Goal: Task Accomplishment & Management: Manage account settings

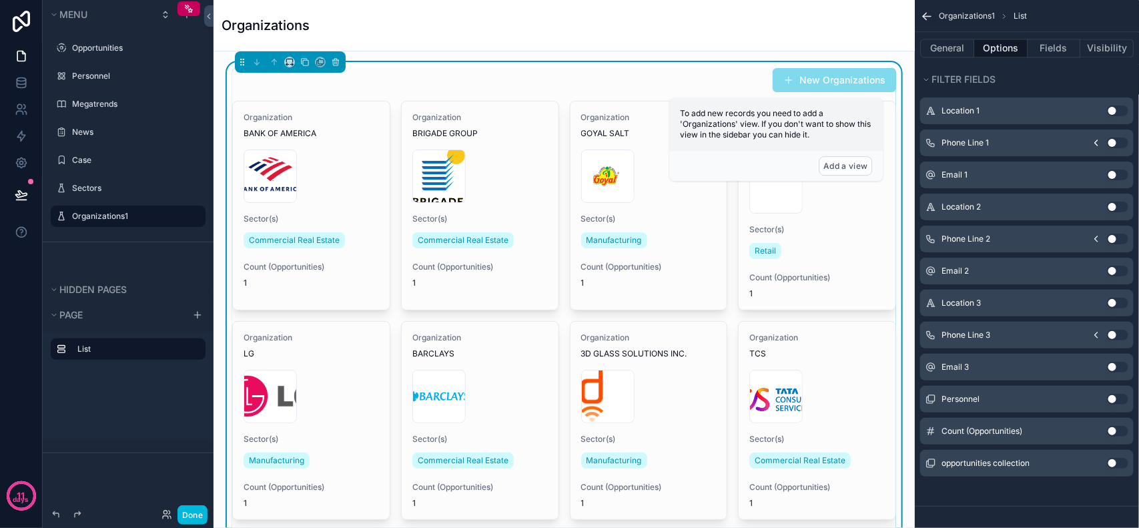
click at [486, 28] on div "Organizations" at bounding box center [564, 25] width 685 height 19
click at [1065, 51] on button "Fields" at bounding box center [1054, 48] width 53 height 19
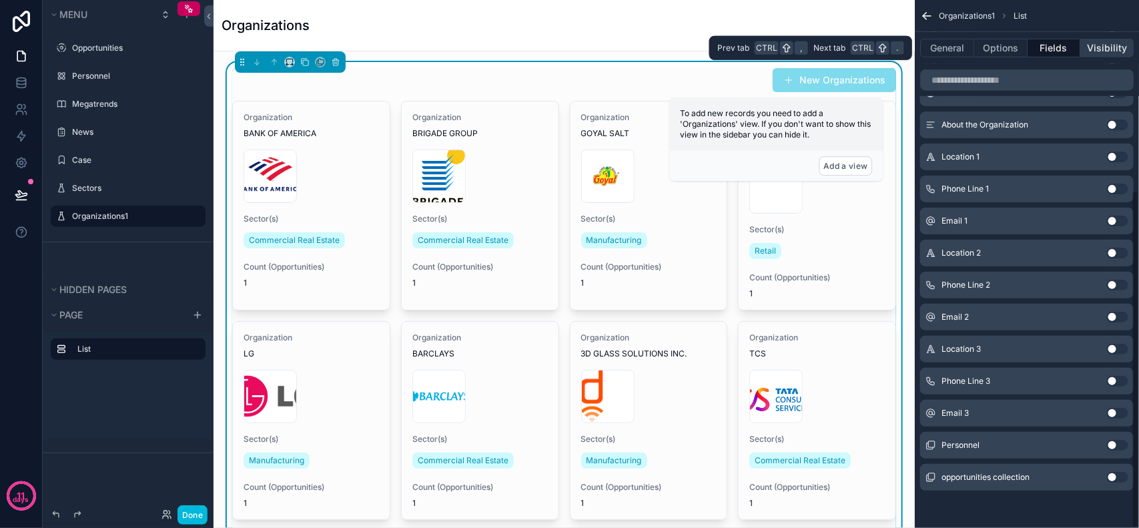
click at [1100, 47] on button "Visibility" at bounding box center [1106, 48] width 53 height 19
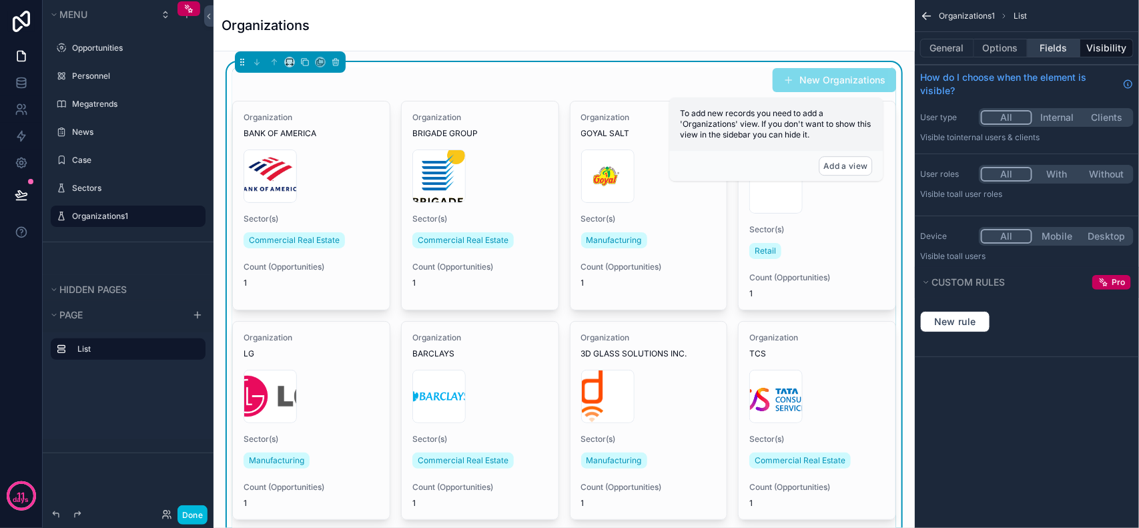
click at [1060, 42] on button "Fields" at bounding box center [1054, 48] width 53 height 19
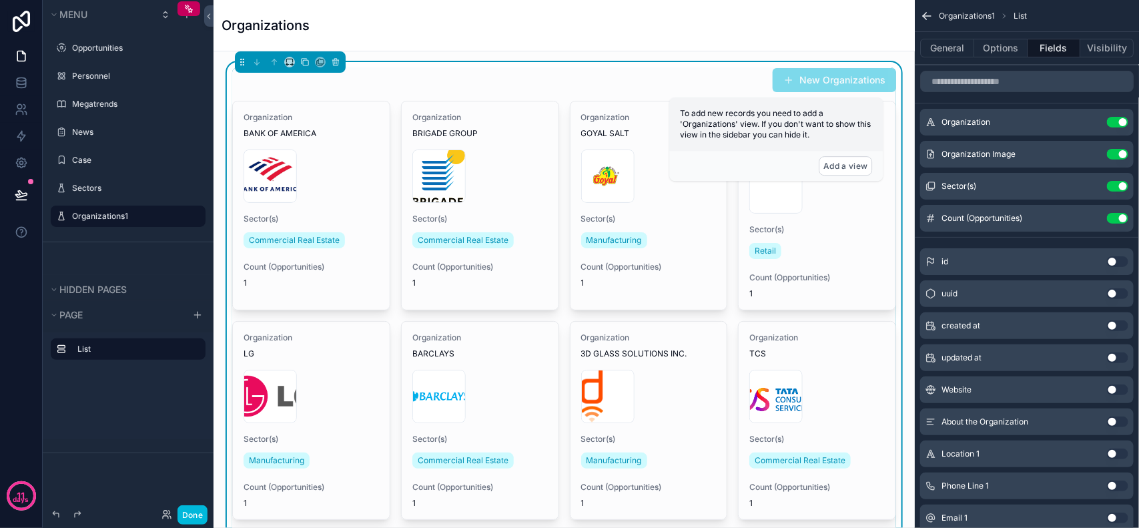
click at [643, 91] on div "New Organizations" at bounding box center [564, 79] width 664 height 25
click at [0, 0] on icon "scrollable content" at bounding box center [0, 0] width 0 height 0
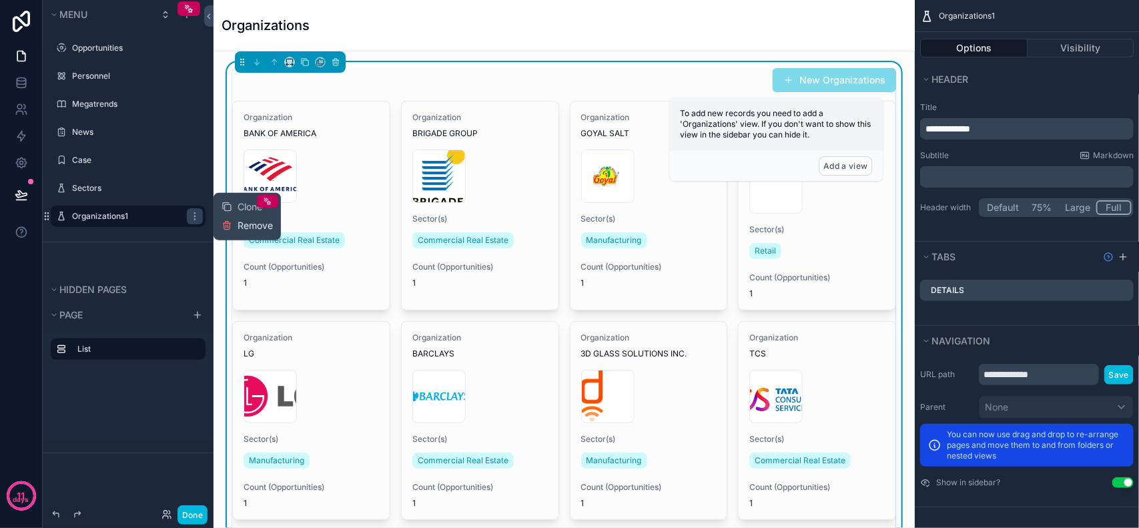
click at [242, 224] on span "Remove" at bounding box center [255, 225] width 35 height 13
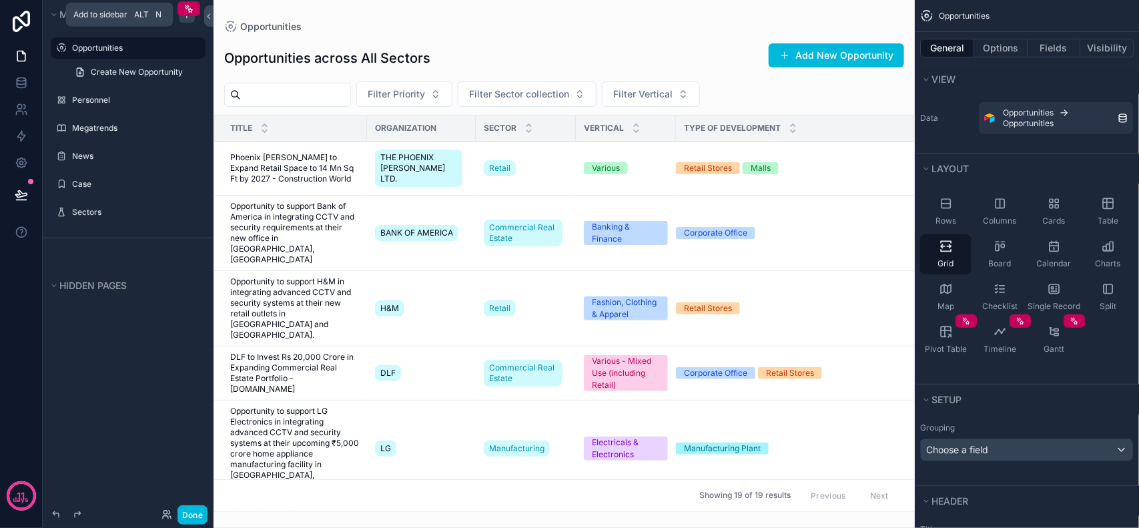
click at [181, 20] on div "scrollable content" at bounding box center [187, 15] width 16 height 16
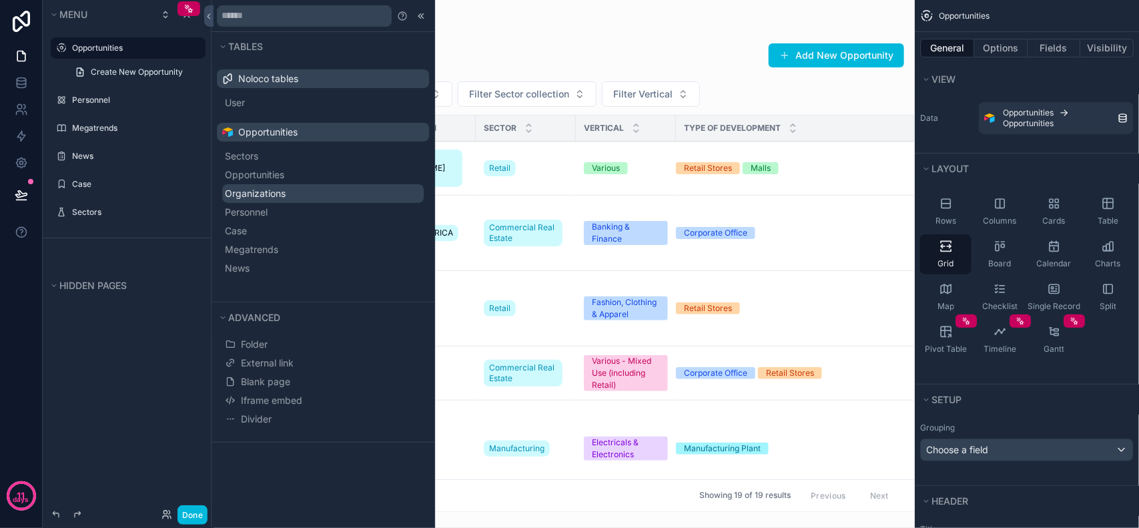
click at [304, 191] on button "Organizations" at bounding box center [323, 193] width 202 height 19
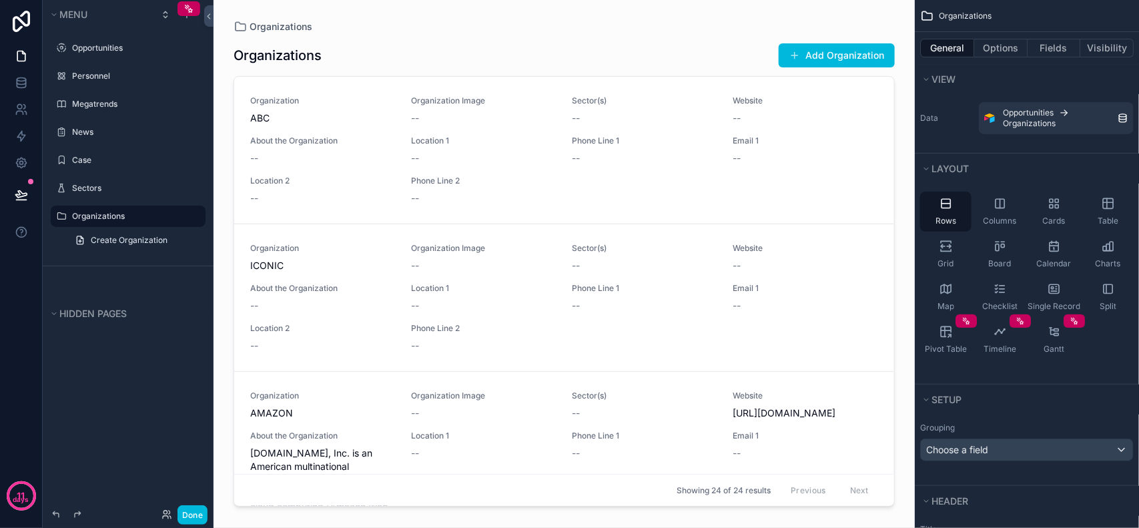
click at [312, 60] on div "scrollable content" at bounding box center [564, 256] width 683 height 512
click at [1069, 214] on div "Cards" at bounding box center [1053, 211] width 51 height 40
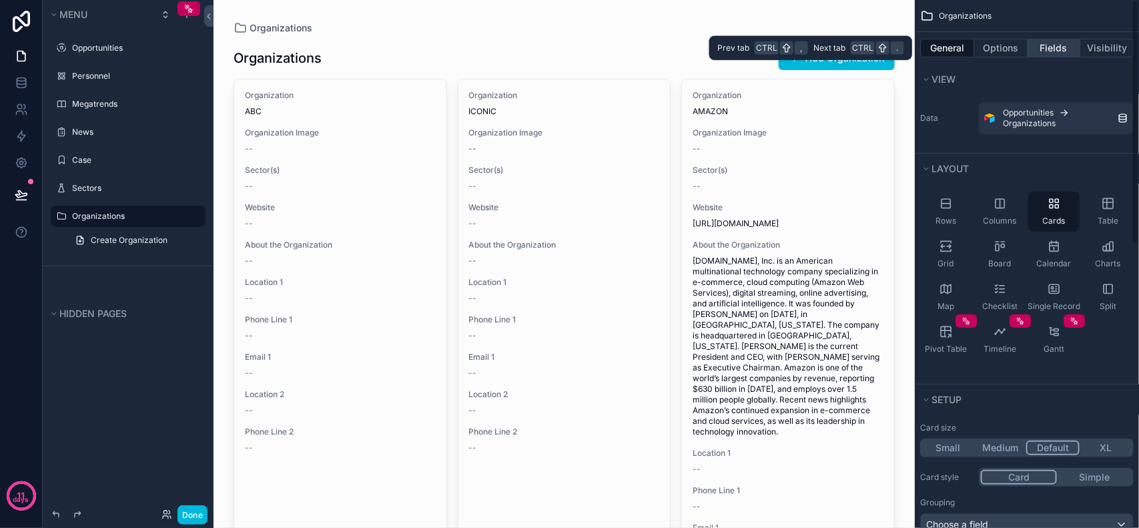
click at [1046, 47] on button "Fields" at bounding box center [1054, 48] width 53 height 19
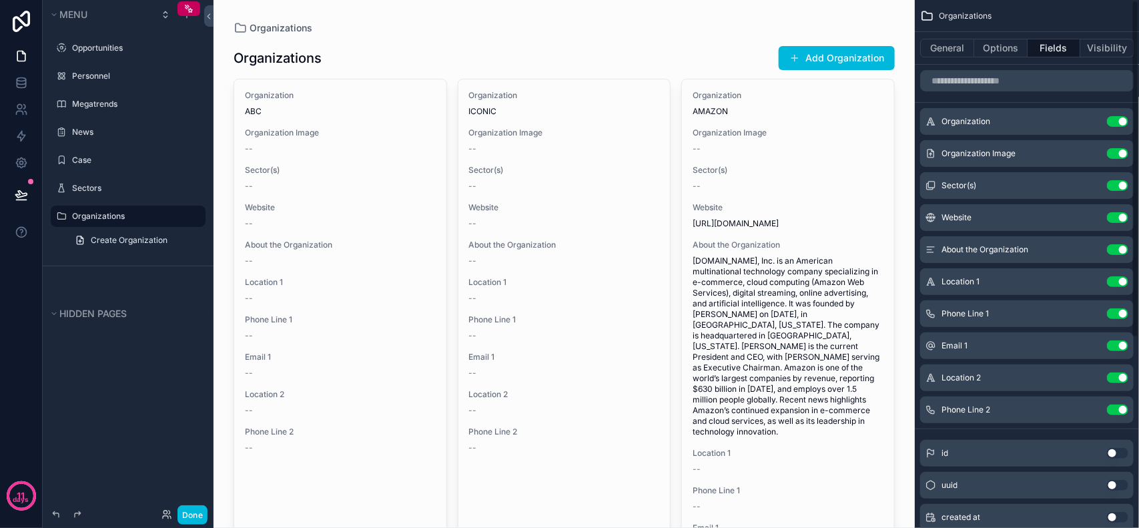
click at [1113, 405] on button "Use setting" at bounding box center [1117, 409] width 21 height 11
click at [1113, 375] on button "Use setting" at bounding box center [1117, 377] width 21 height 11
click at [1115, 340] on button "Use setting" at bounding box center [1117, 345] width 21 height 11
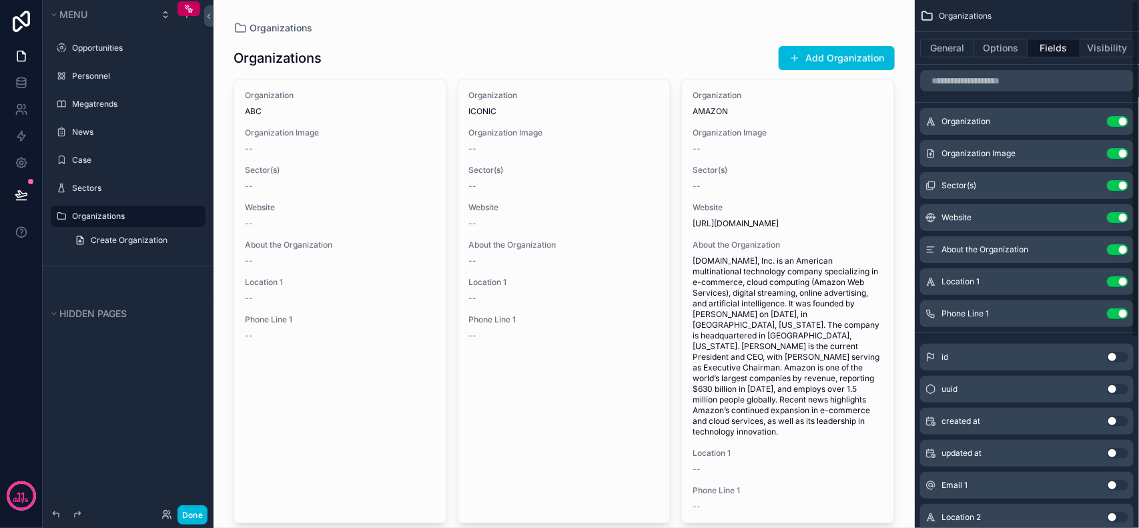
click at [1114, 315] on button "Use setting" at bounding box center [1117, 313] width 21 height 11
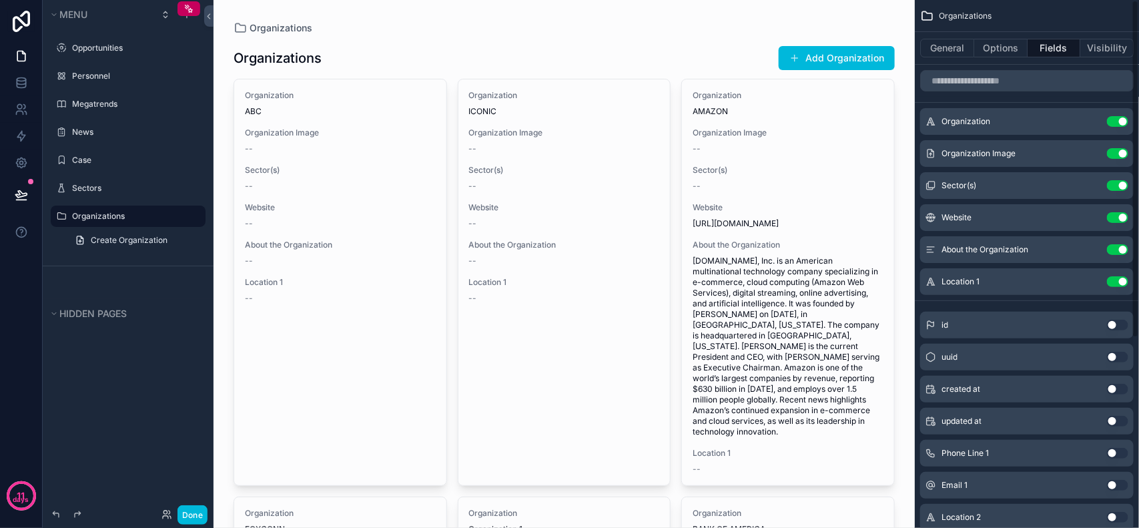
click at [1114, 279] on button "Use setting" at bounding box center [1117, 281] width 21 height 11
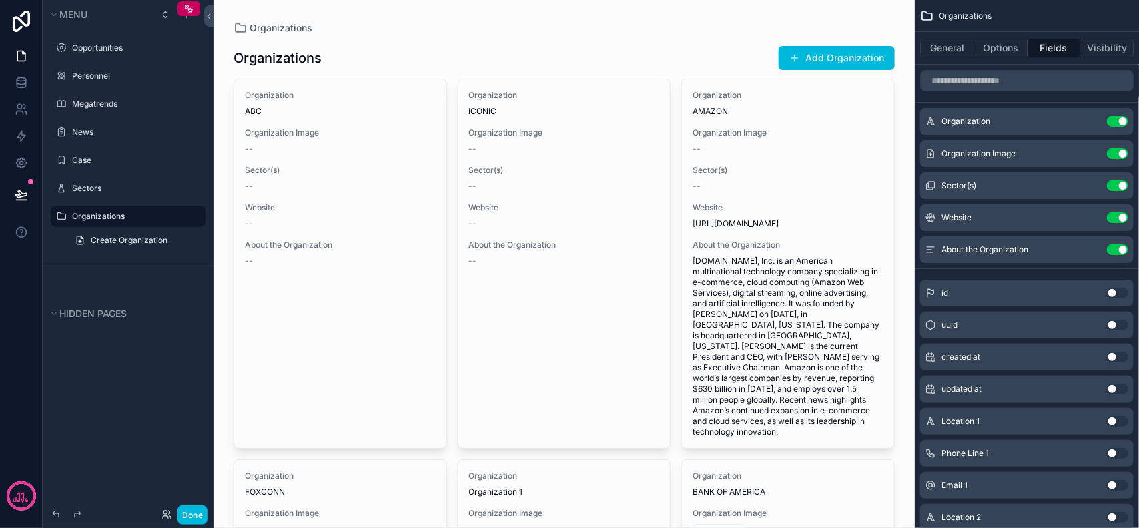
click at [1112, 247] on button "Use setting" at bounding box center [1117, 249] width 21 height 11
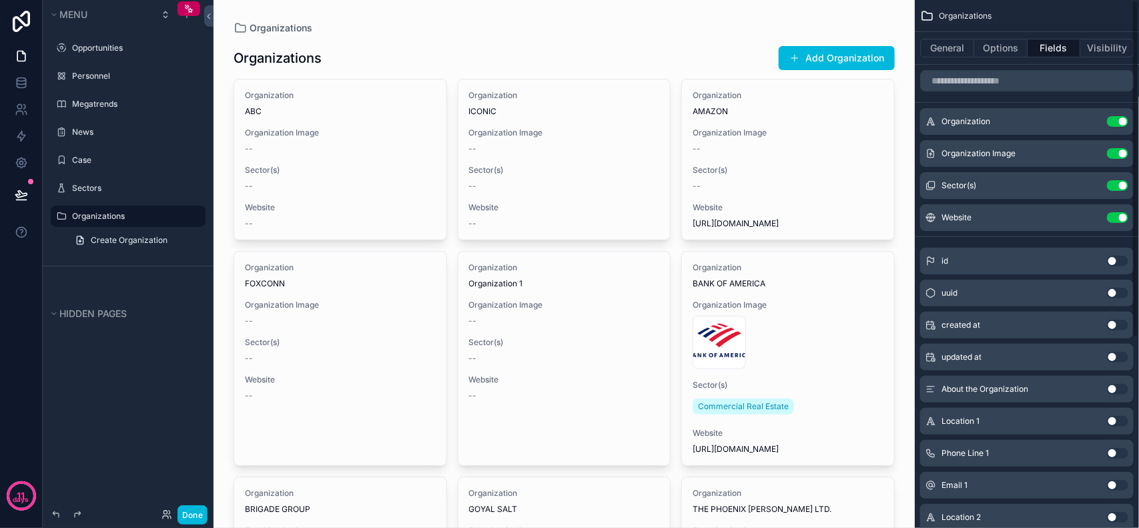
click at [1113, 216] on button "Use setting" at bounding box center [1117, 217] width 21 height 11
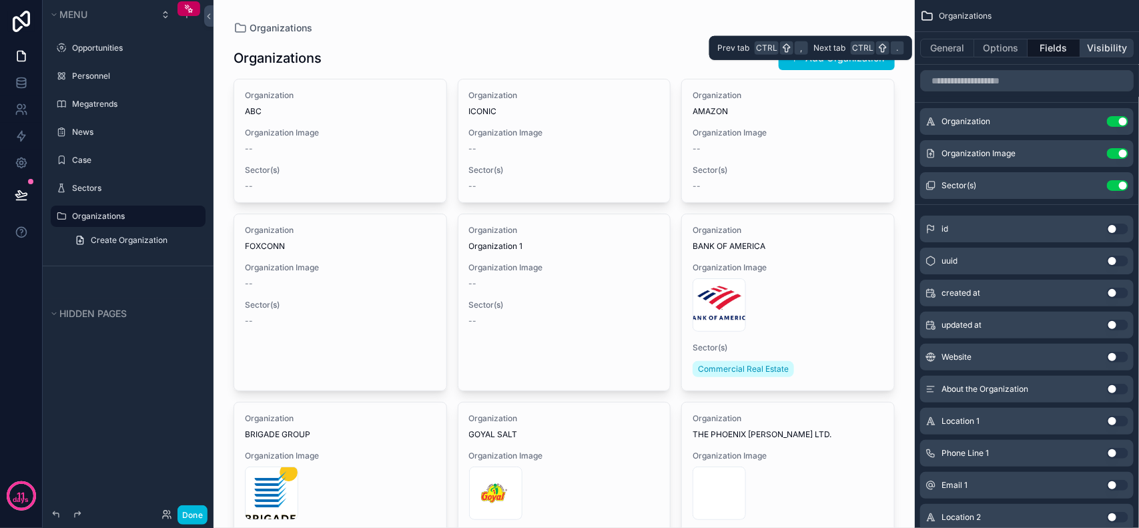
click at [1110, 47] on button "Visibility" at bounding box center [1106, 48] width 53 height 19
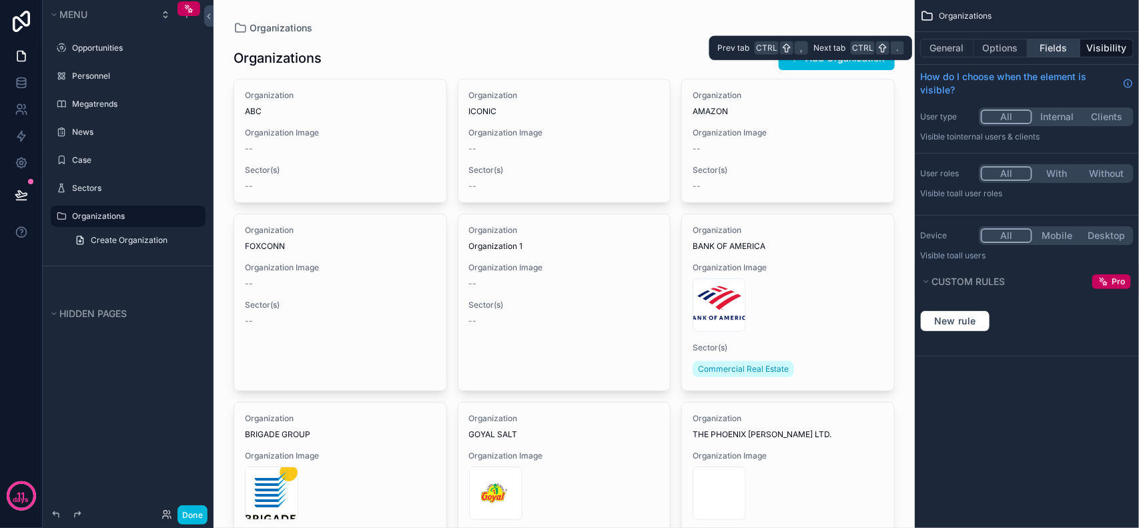
click at [1042, 55] on button "Fields" at bounding box center [1054, 48] width 53 height 19
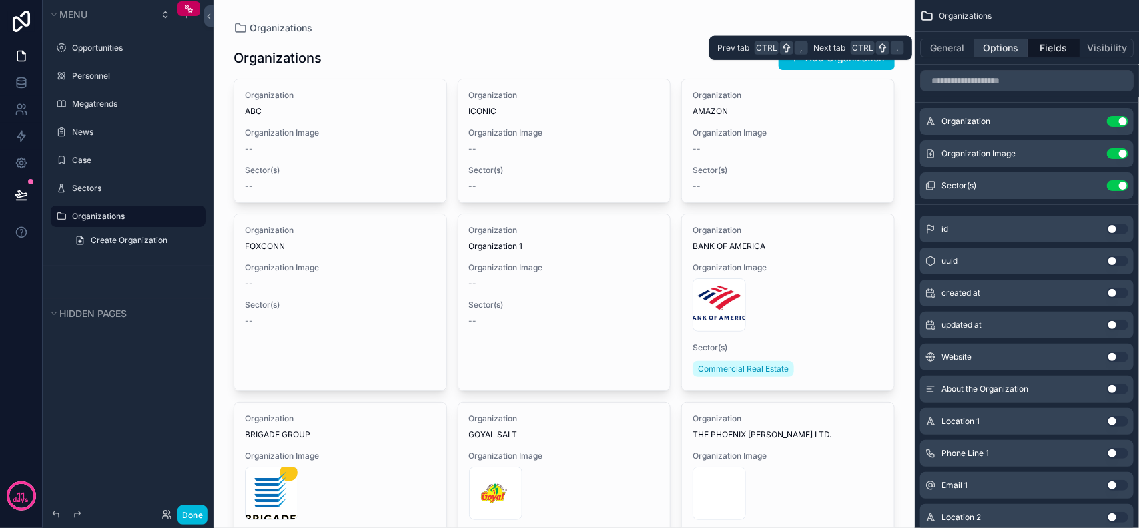
click at [1003, 53] on button "Options" at bounding box center [1000, 48] width 53 height 19
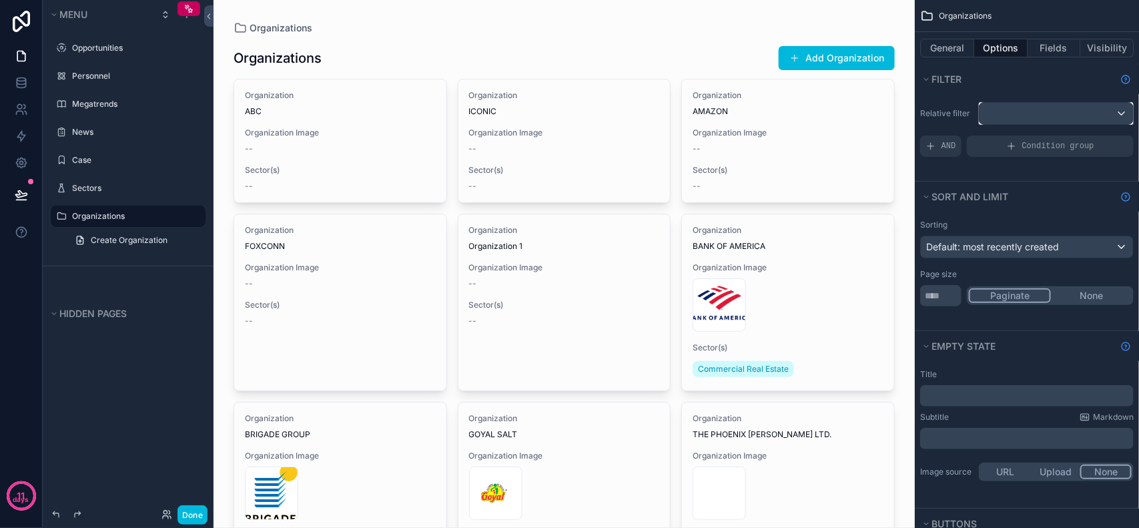
click at [1038, 117] on div "scrollable content" at bounding box center [1055, 113] width 153 height 21
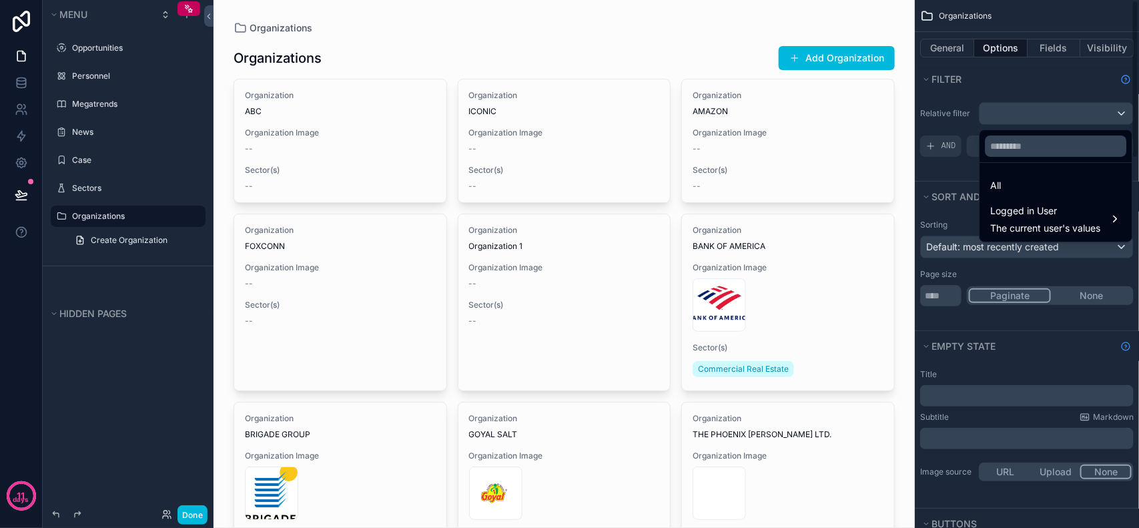
click at [1034, 122] on div "scrollable content" at bounding box center [569, 264] width 1139 height 528
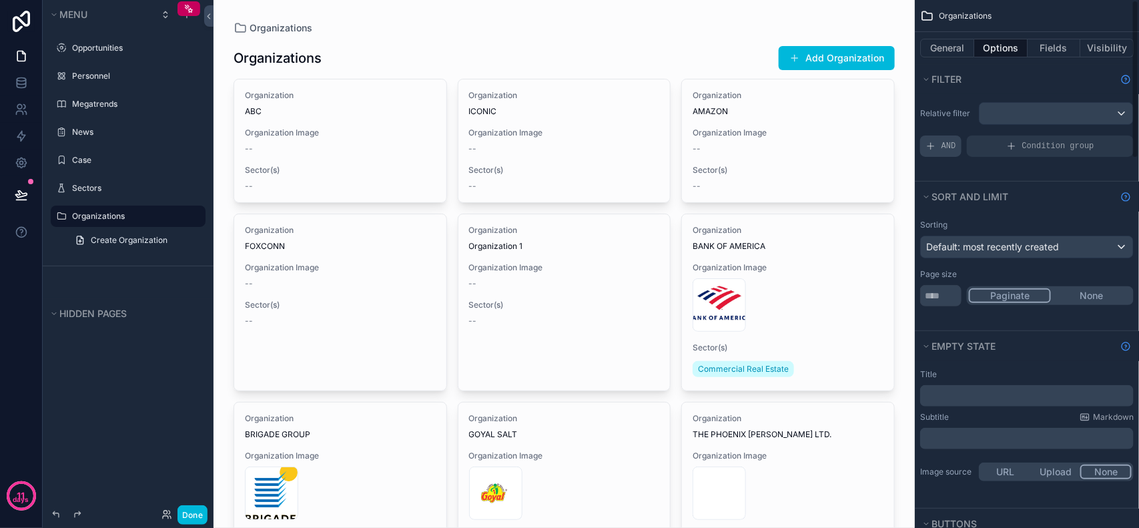
click at [939, 141] on div "AND" at bounding box center [940, 145] width 41 height 21
click at [0, 0] on icon "scrollable content" at bounding box center [0, 0] width 0 height 0
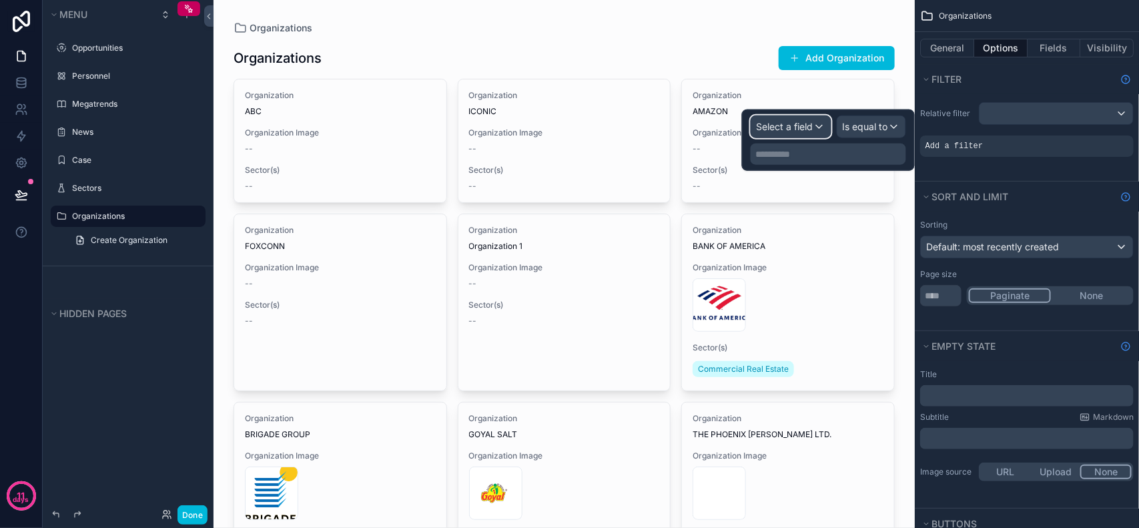
click at [789, 127] on span "Select a field" at bounding box center [785, 126] width 57 height 11
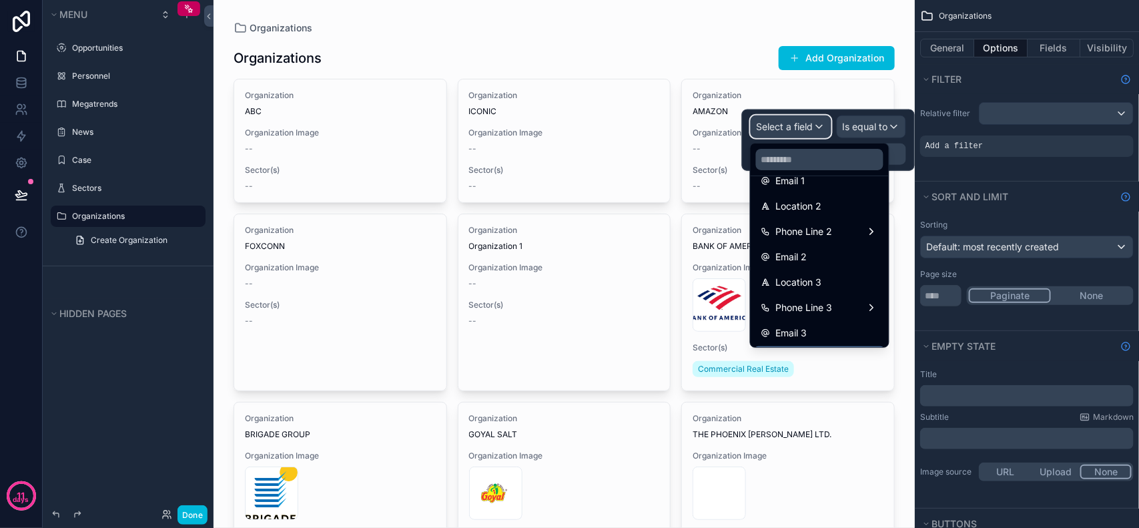
scroll to position [374, 0]
click at [775, 118] on div at bounding box center [828, 139] width 173 height 61
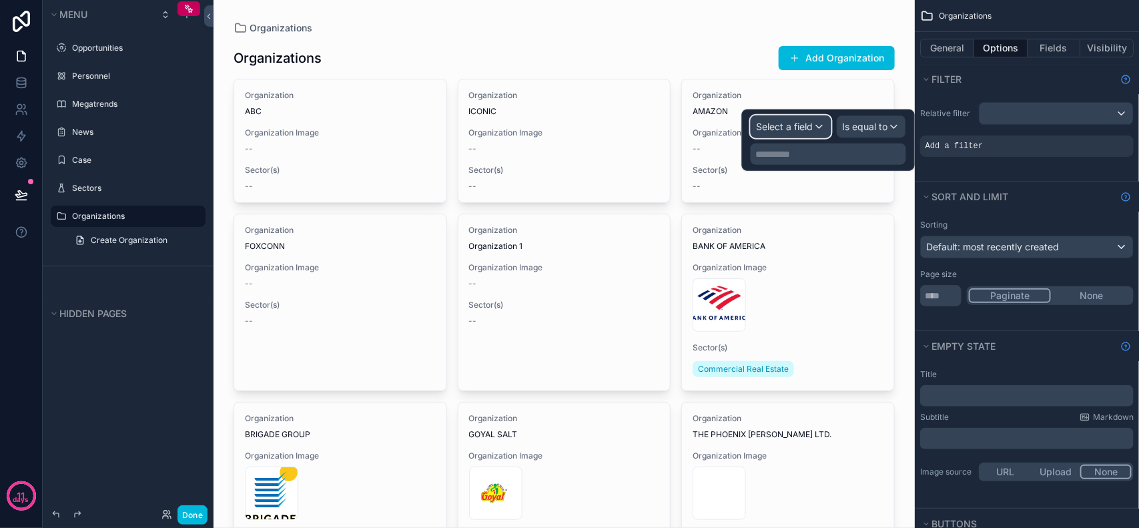
click at [772, 119] on div "Select a field" at bounding box center [790, 126] width 79 height 21
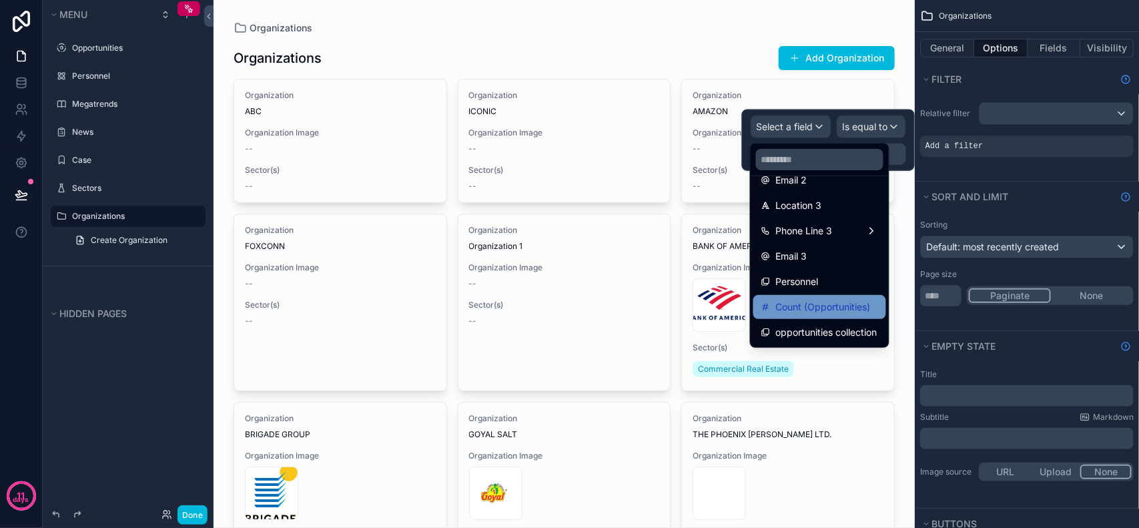
click at [798, 311] on span "Count (Opportunities)" at bounding box center [823, 307] width 95 height 16
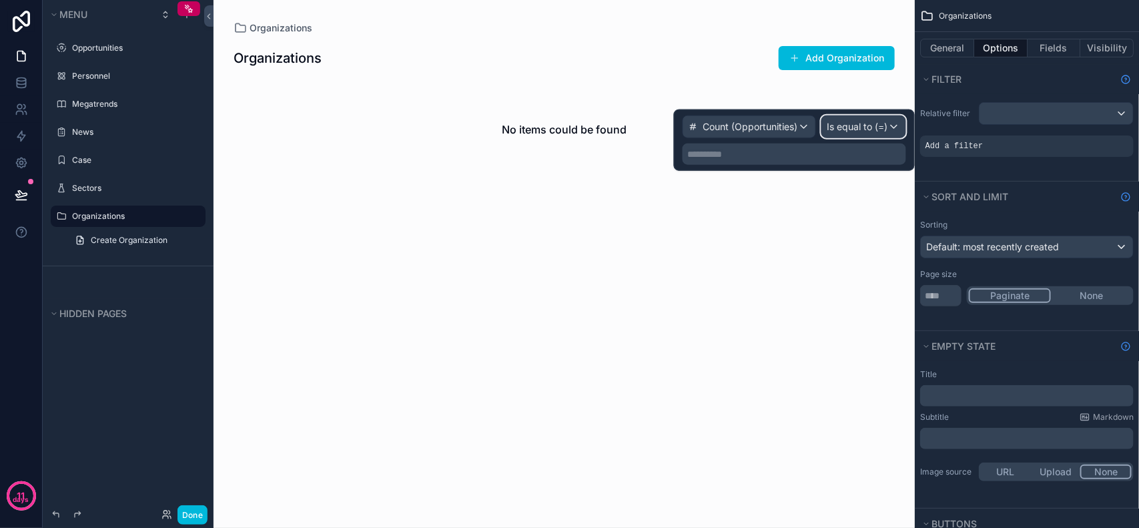
click at [846, 123] on span "Is equal to (=)" at bounding box center [857, 126] width 61 height 13
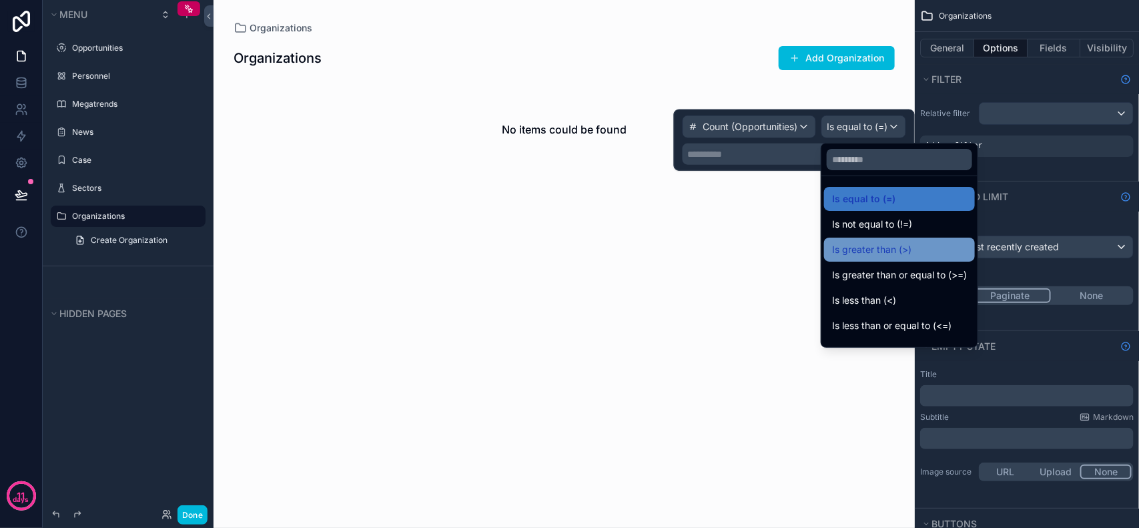
click at [908, 240] on div "Is greater than (>)" at bounding box center [899, 250] width 151 height 24
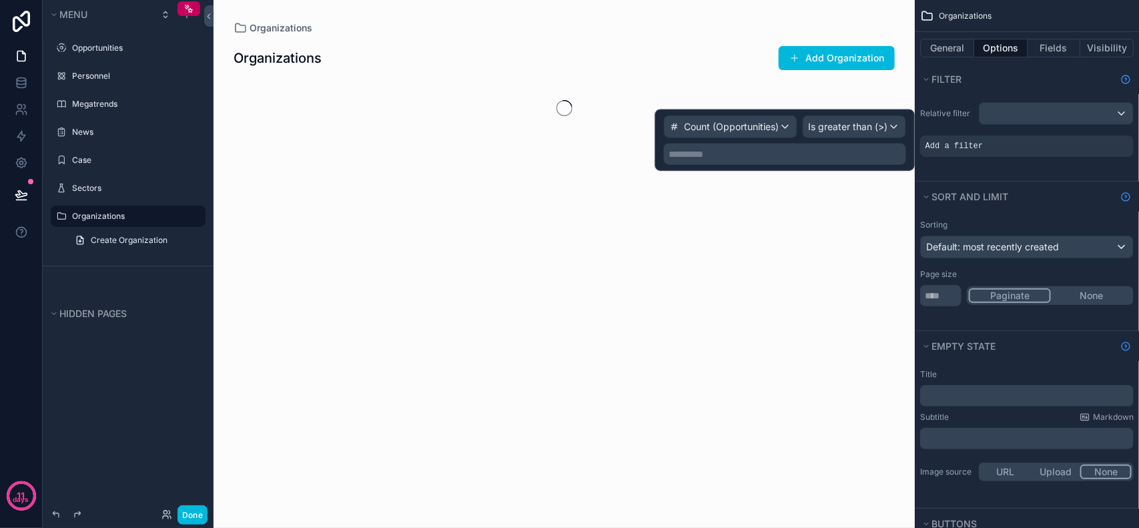
click at [791, 157] on p "**********" at bounding box center [786, 153] width 234 height 13
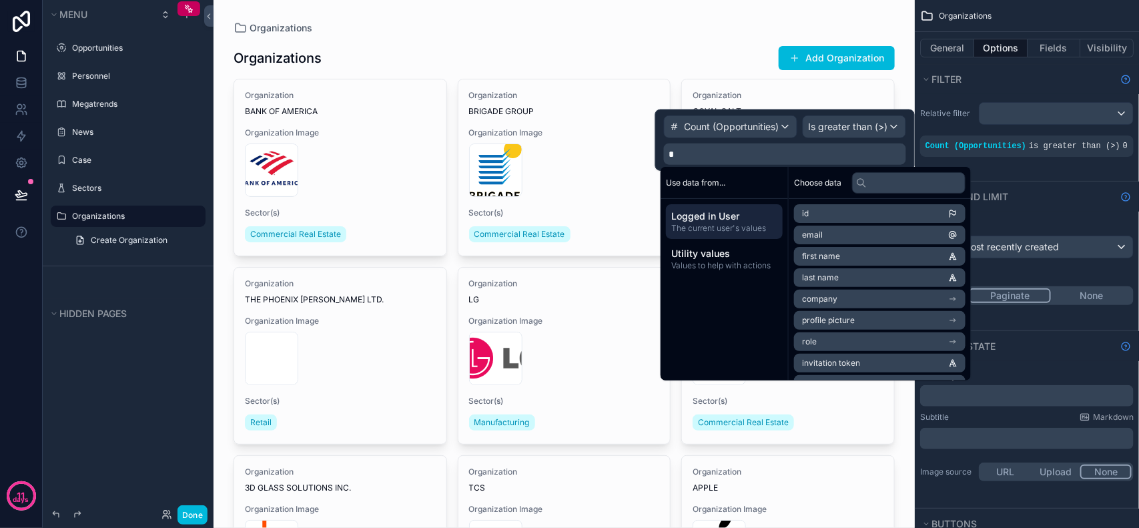
click at [815, 184] on span "Choose data" at bounding box center [817, 182] width 47 height 11
click at [1033, 164] on div "Relative filter Count (Opportunities) is greater than (>) 0" at bounding box center [1027, 137] width 224 height 87
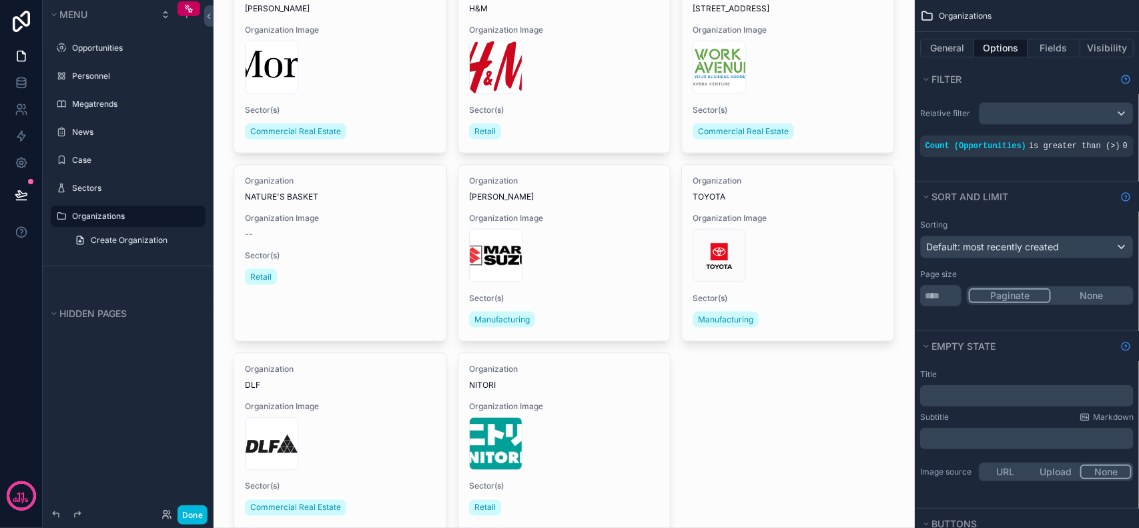
scroll to position [754, 0]
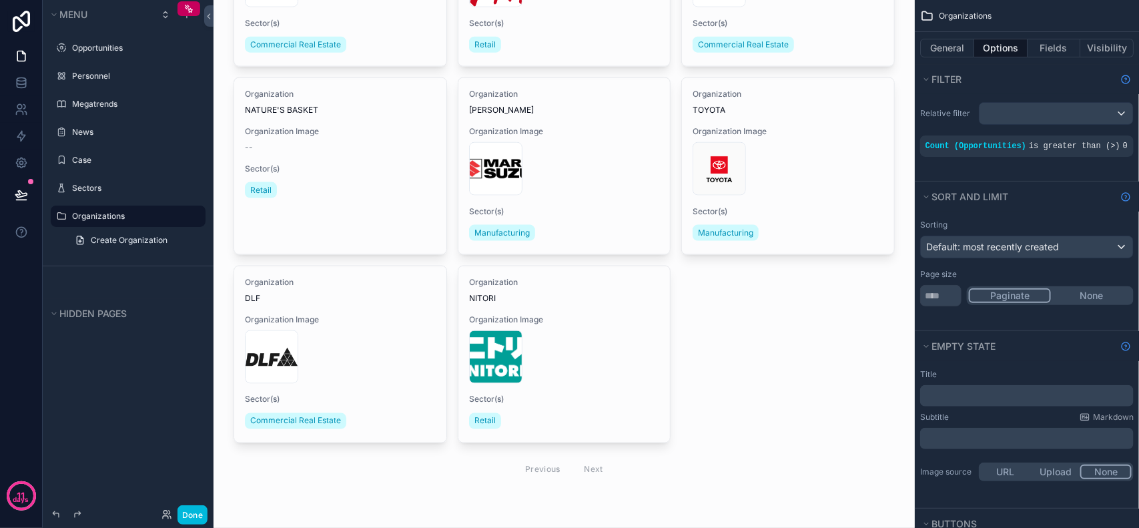
click at [590, 472] on div "Previous Next" at bounding box center [564, 469] width 97 height 21
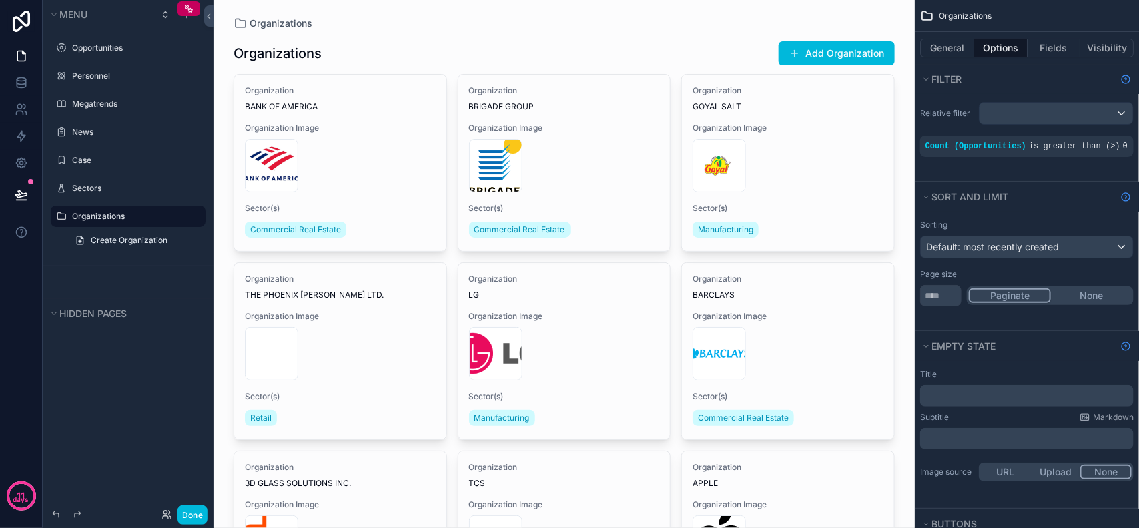
scroll to position [0, 0]
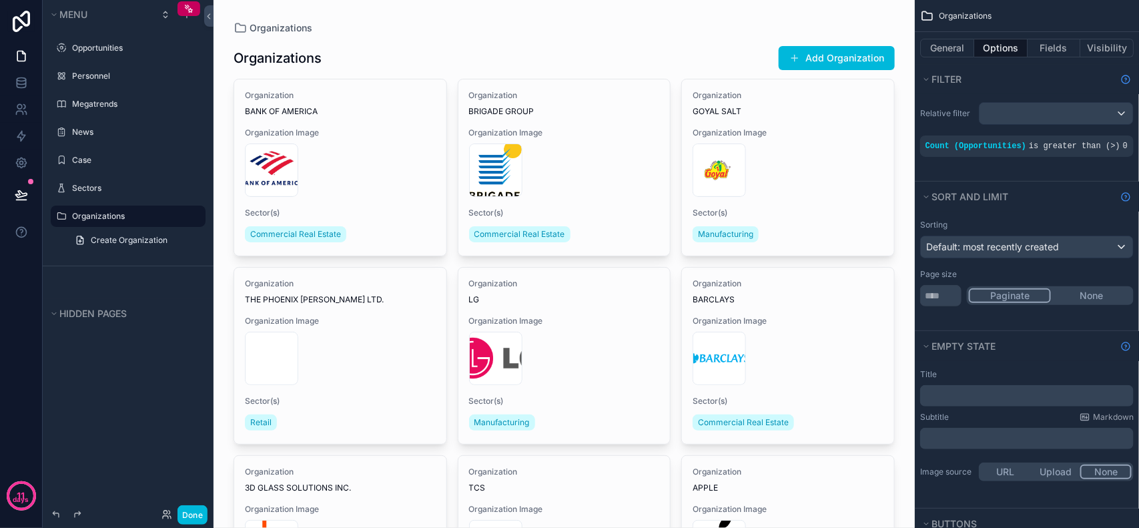
click at [486, 31] on div "Organizations" at bounding box center [564, 27] width 661 height 13
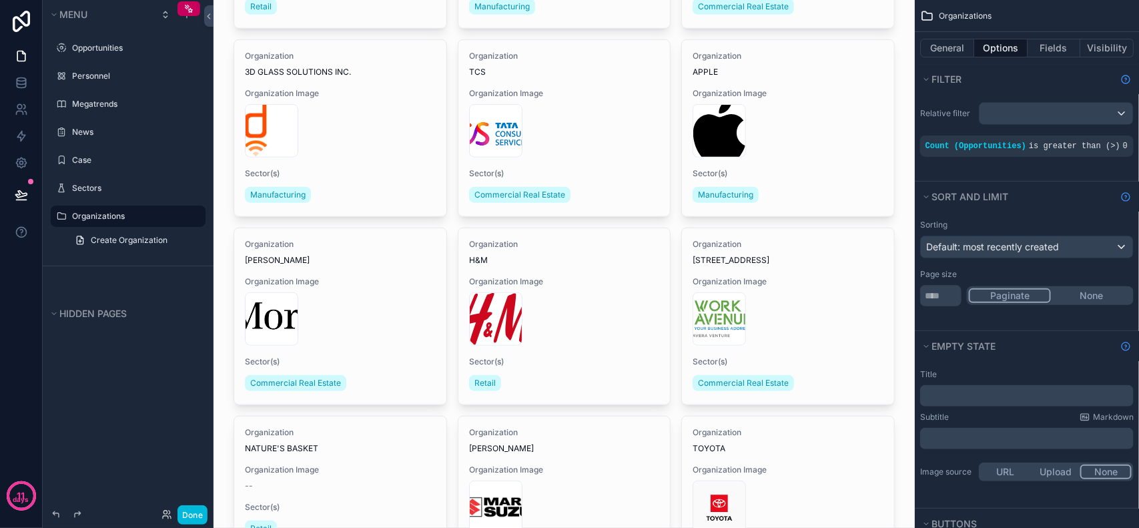
scroll to position [417, 0]
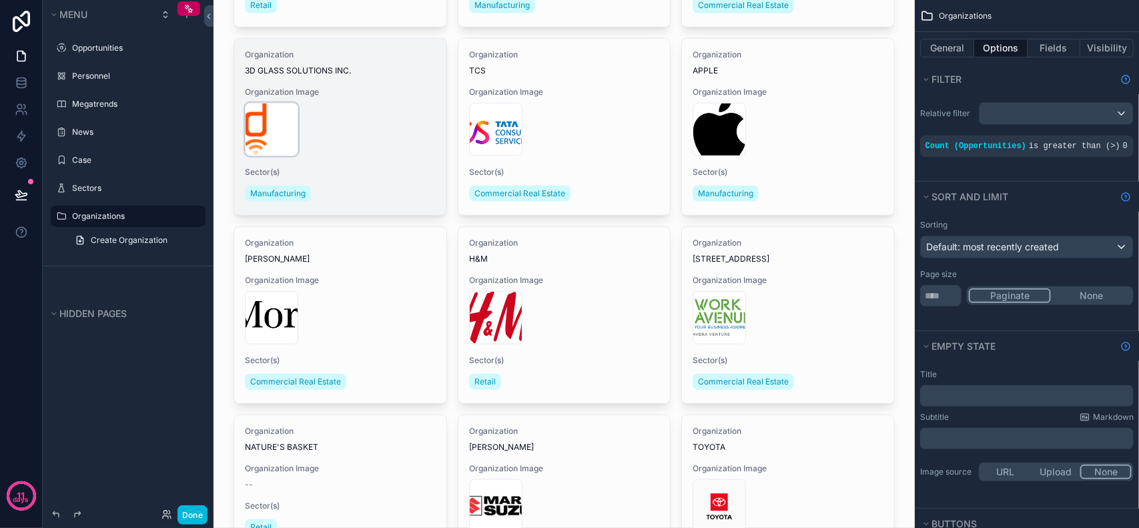
click at [0, 0] on icon "scrollable content" at bounding box center [0, 0] width 0 height 0
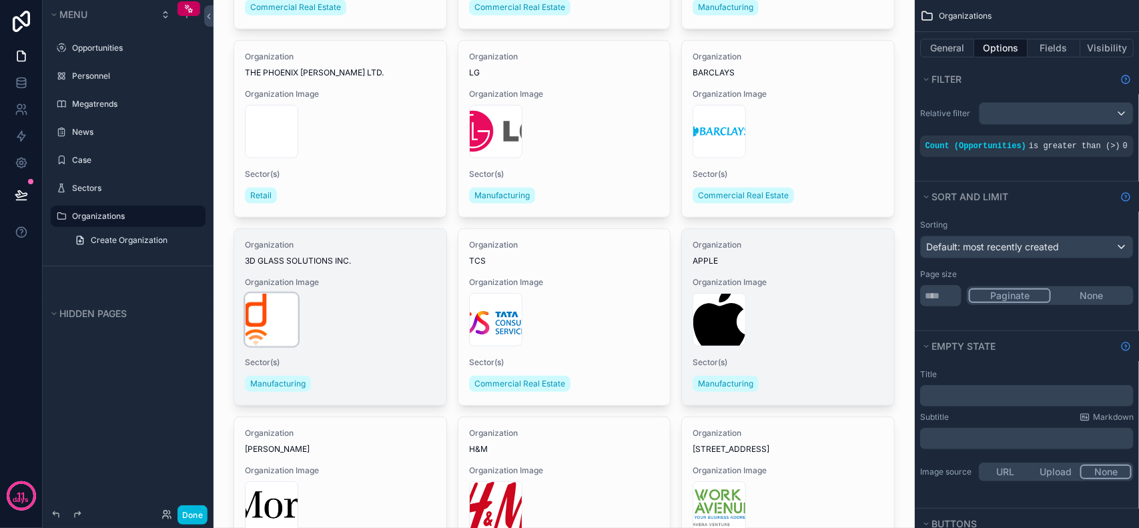
scroll to position [0, 0]
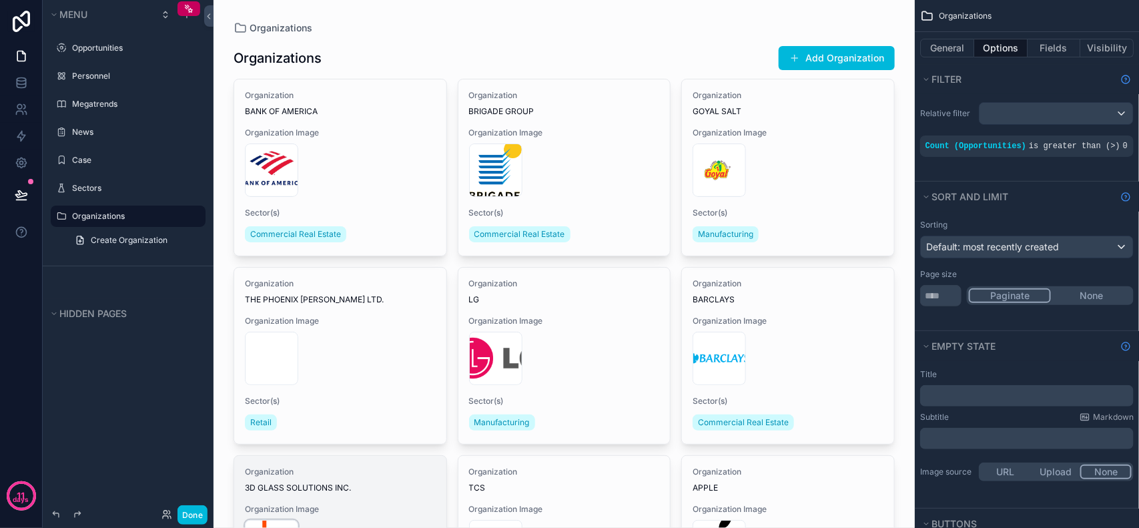
click at [435, 23] on div "Organizations" at bounding box center [564, 27] width 661 height 13
click at [623, 45] on div "Organizations Add Organization" at bounding box center [564, 57] width 661 height 25
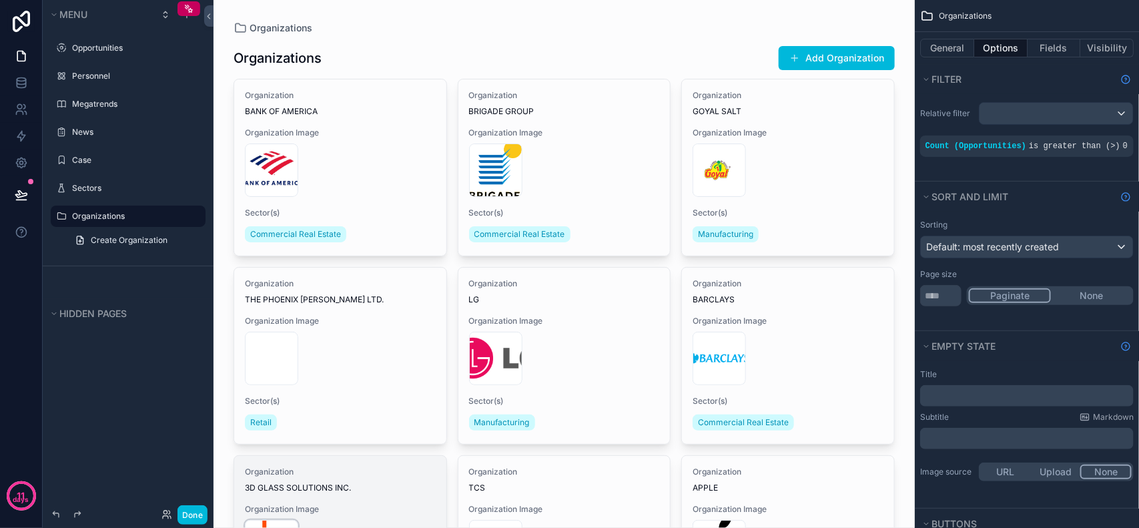
click at [595, 33] on div "Organizations" at bounding box center [564, 27] width 661 height 13
click at [679, 51] on div "Organizations Add Organization" at bounding box center [564, 57] width 661 height 25
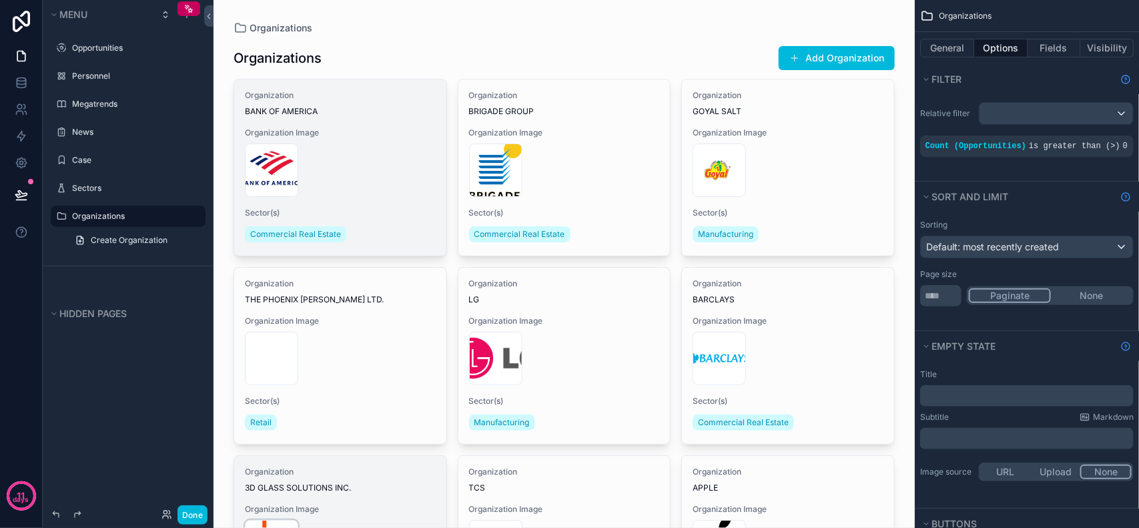
click at [378, 124] on div "Organization BANK OF AMERICA Organization Image new-bank-of-america-logo*1200xx…" at bounding box center [340, 167] width 212 height 176
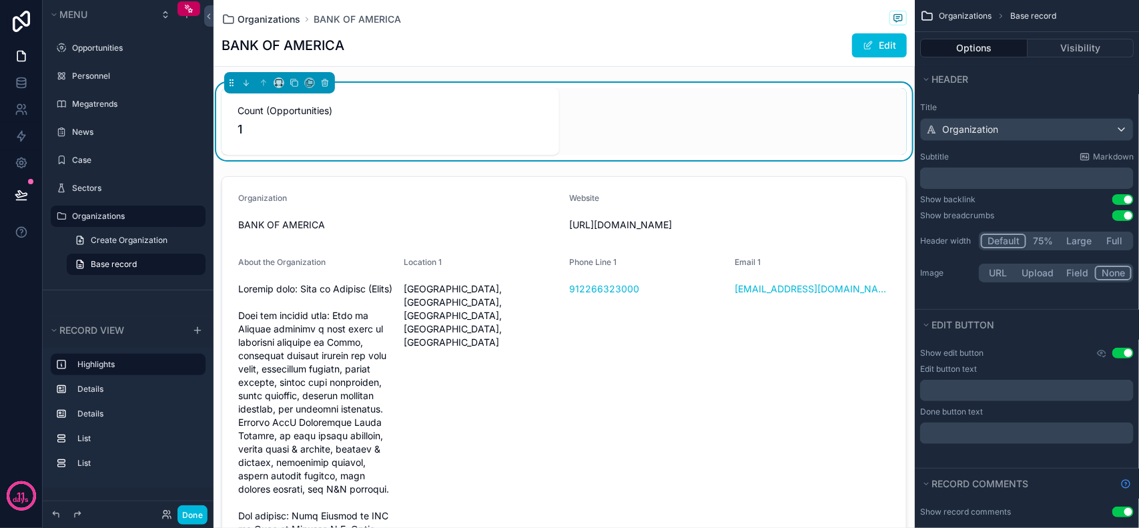
click at [288, 13] on span "Organizations" at bounding box center [269, 19] width 63 height 13
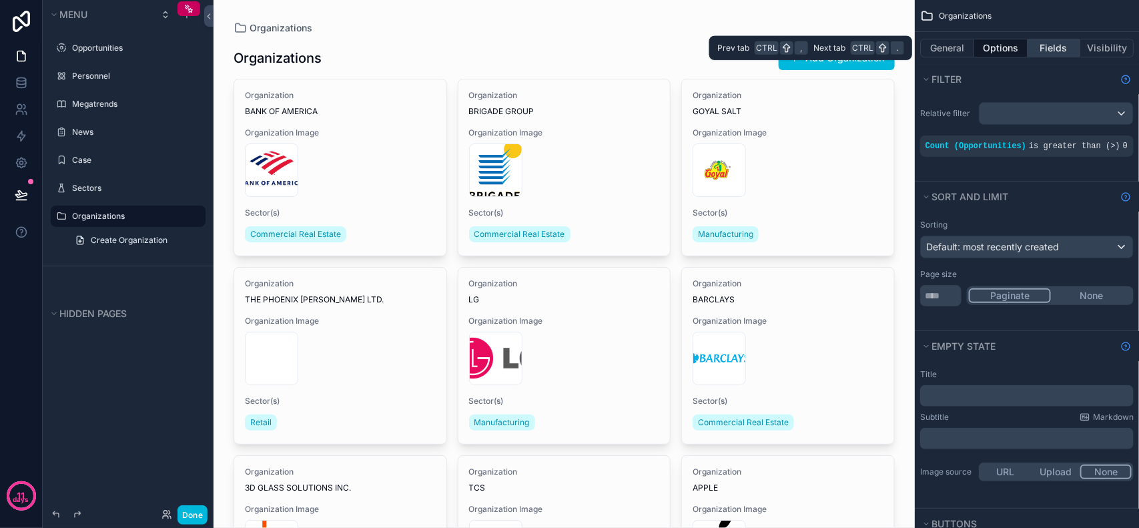
click at [1038, 41] on button "Fields" at bounding box center [1054, 48] width 53 height 19
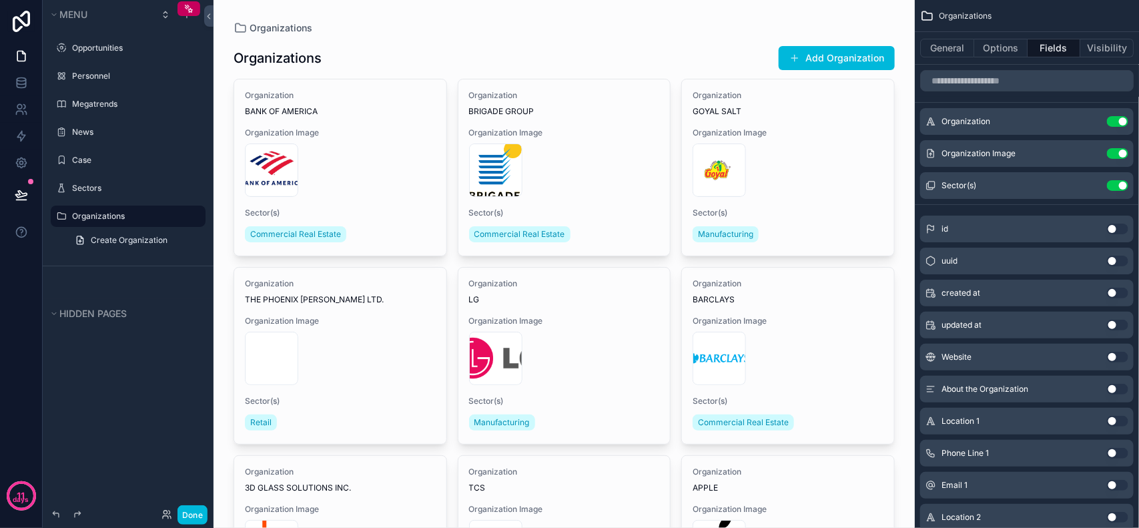
click at [0, 0] on icon "scrollable content" at bounding box center [0, 0] width 0 height 0
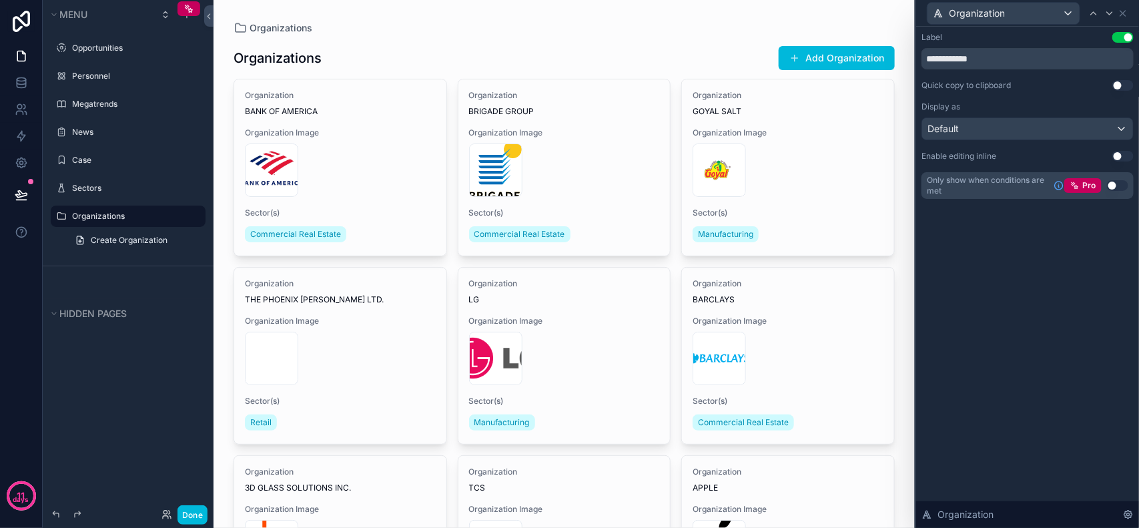
click at [1128, 37] on button "Use setting" at bounding box center [1122, 37] width 21 height 11
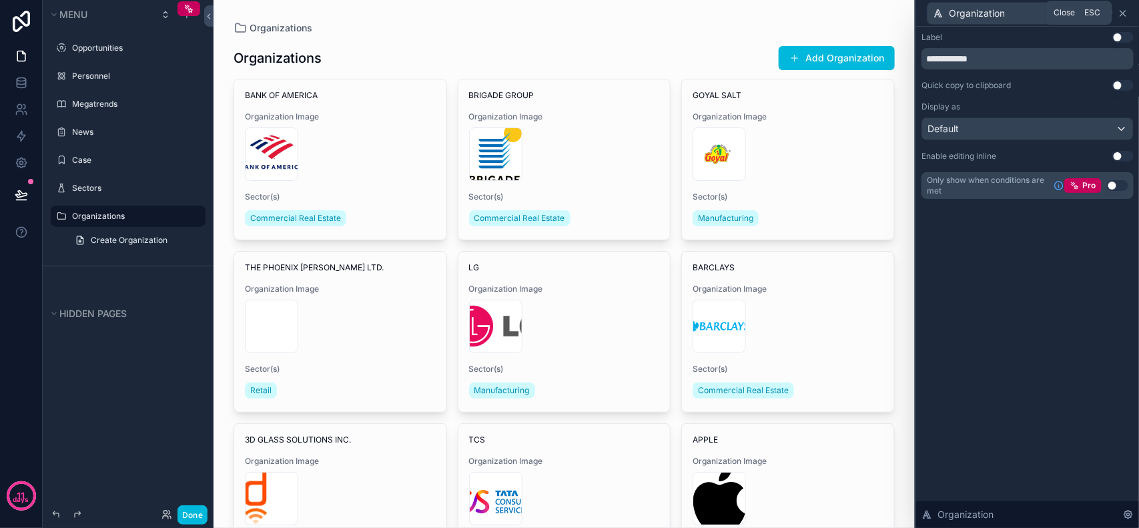
click at [1125, 8] on icon at bounding box center [1123, 13] width 11 height 11
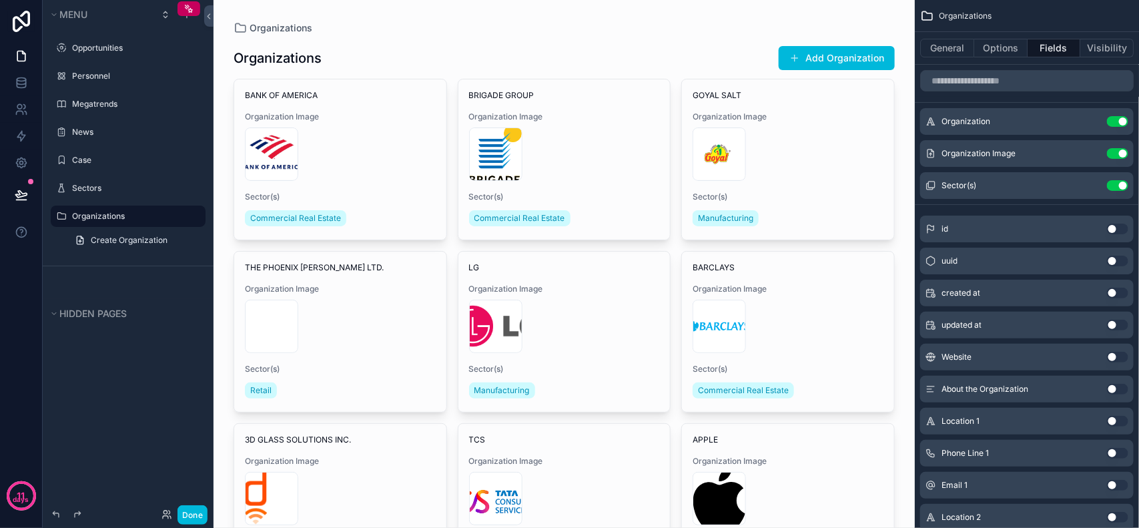
click at [0, 0] on button "scrollable content" at bounding box center [0, 0] width 0 height 0
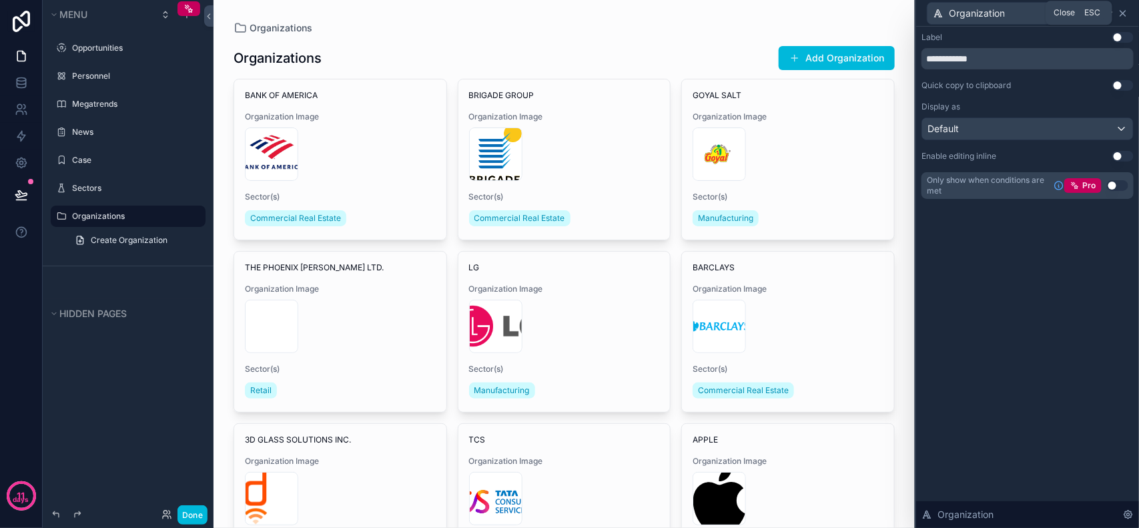
click at [1122, 8] on icon at bounding box center [1123, 13] width 11 height 11
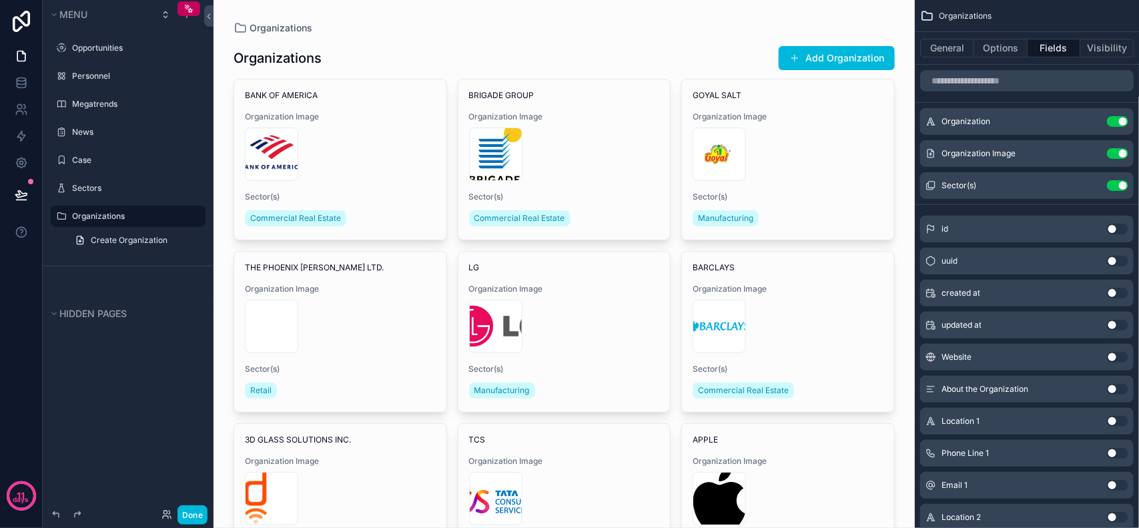
click at [0, 0] on icon "scrollable content" at bounding box center [0, 0] width 0 height 0
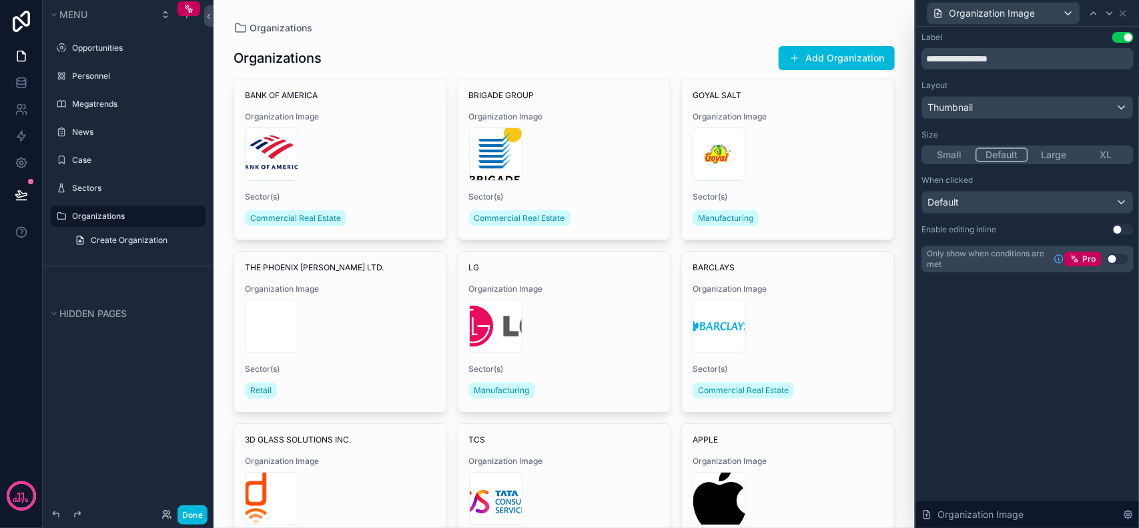
click at [1119, 37] on button "Use setting" at bounding box center [1122, 37] width 21 height 11
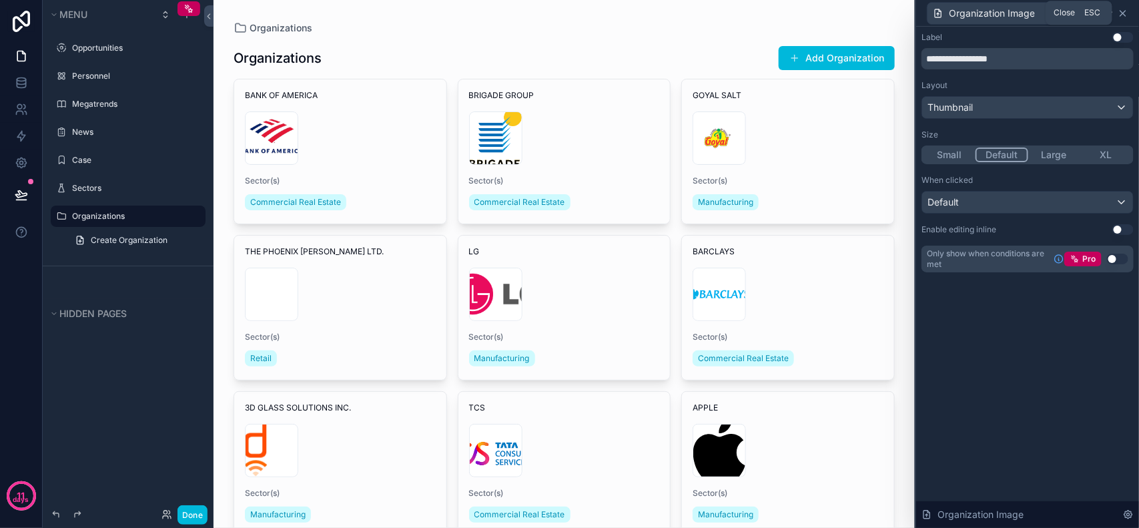
click at [1124, 10] on icon at bounding box center [1123, 13] width 11 height 11
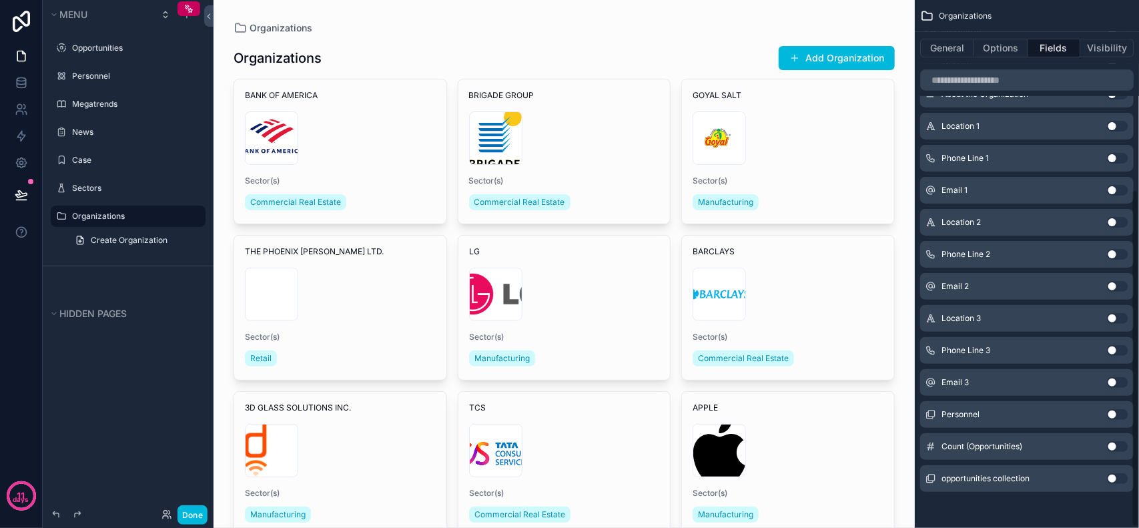
scroll to position [296, 0]
click at [1119, 444] on button "Use setting" at bounding box center [1117, 445] width 21 height 11
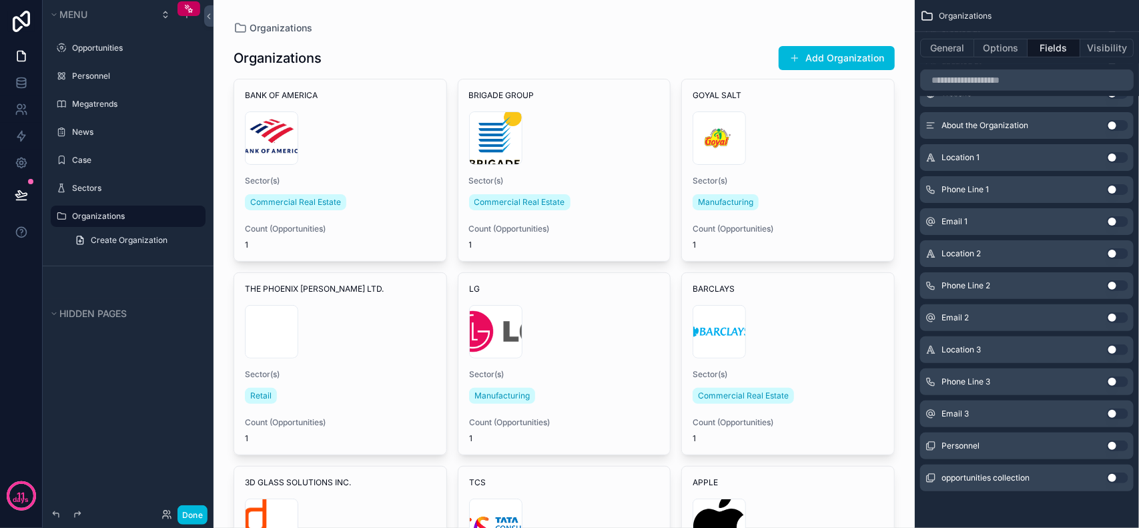
click at [696, 31] on div "Organizations" at bounding box center [564, 27] width 661 height 13
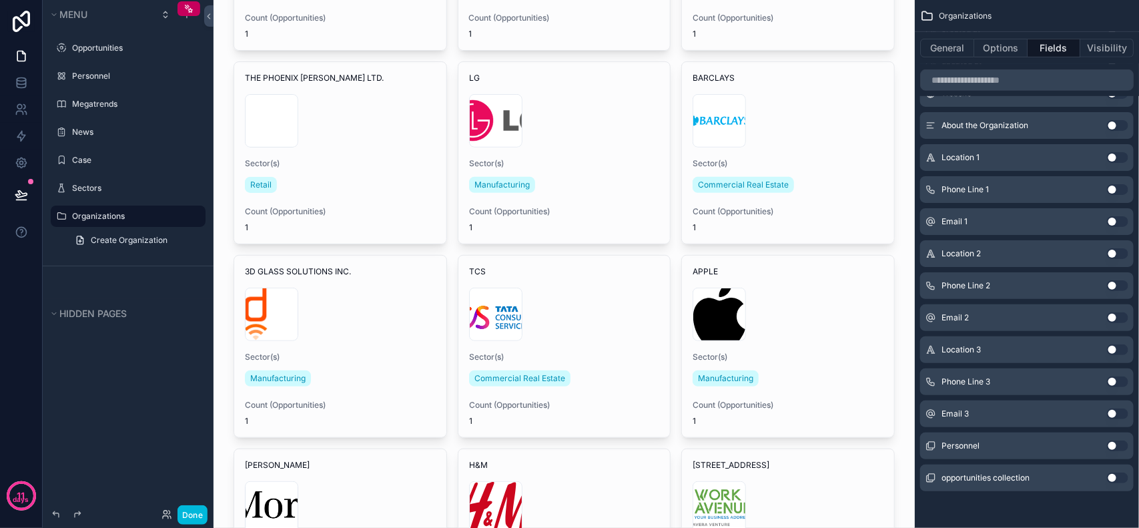
scroll to position [0, 0]
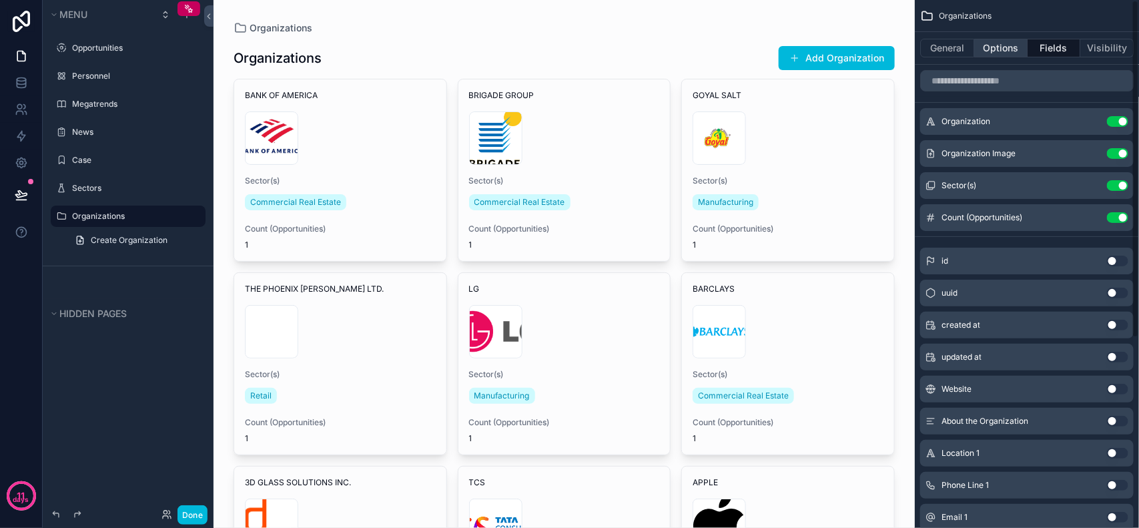
click at [989, 52] on button "Options" at bounding box center [1000, 48] width 53 height 19
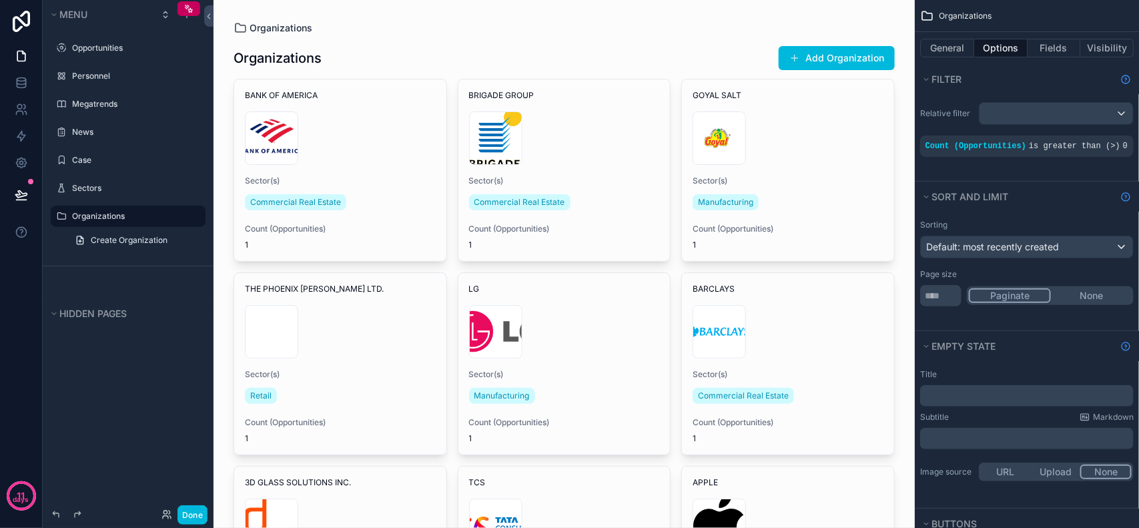
click at [282, 28] on span "Organizations" at bounding box center [281, 27] width 63 height 13
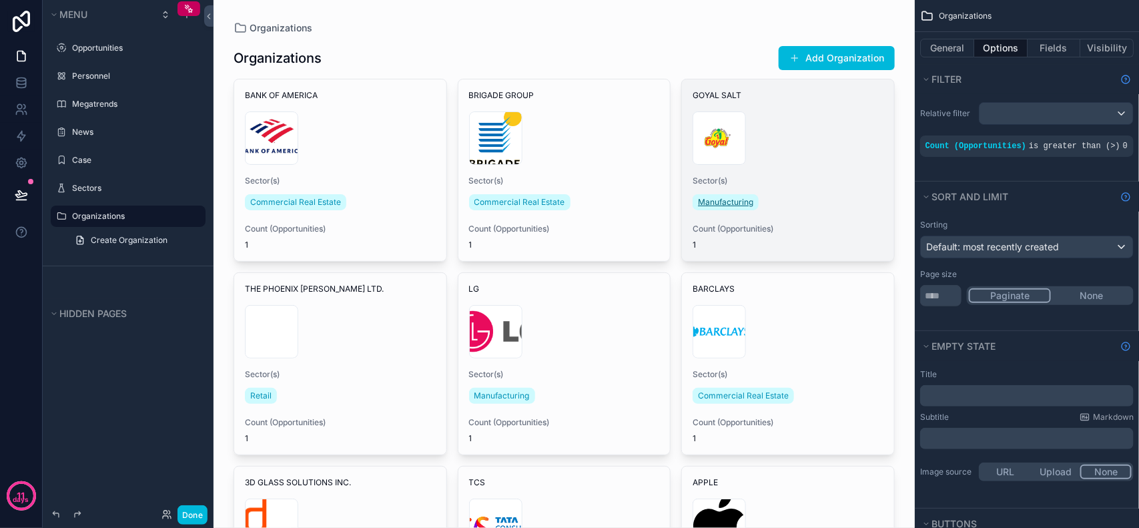
click at [744, 205] on span "Manufacturing" at bounding box center [725, 202] width 55 height 11
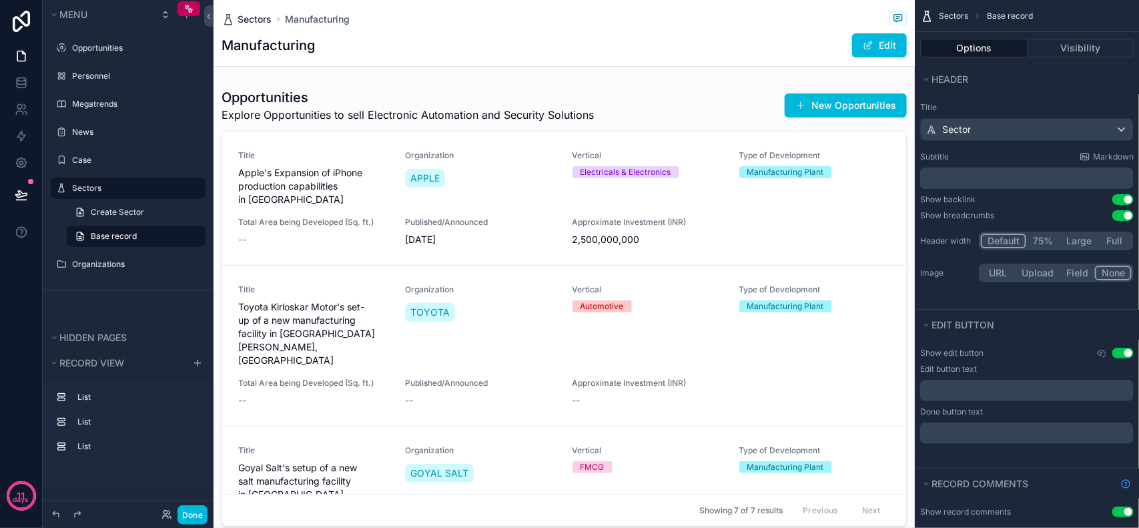
click at [257, 23] on span "Sectors" at bounding box center [255, 19] width 34 height 13
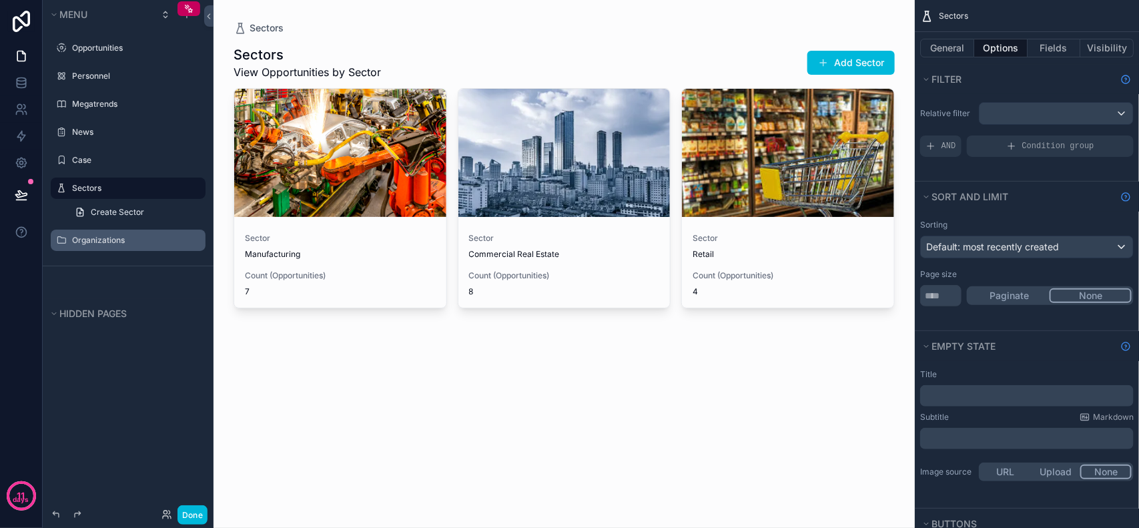
click at [112, 242] on label "Organizations" at bounding box center [134, 240] width 125 height 11
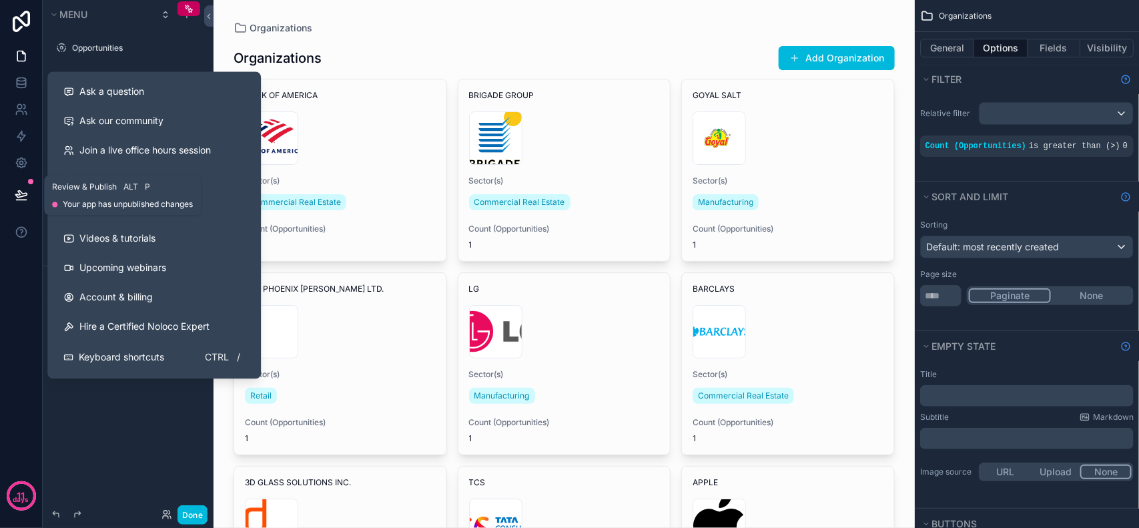
click at [20, 192] on icon at bounding box center [21, 194] width 13 height 13
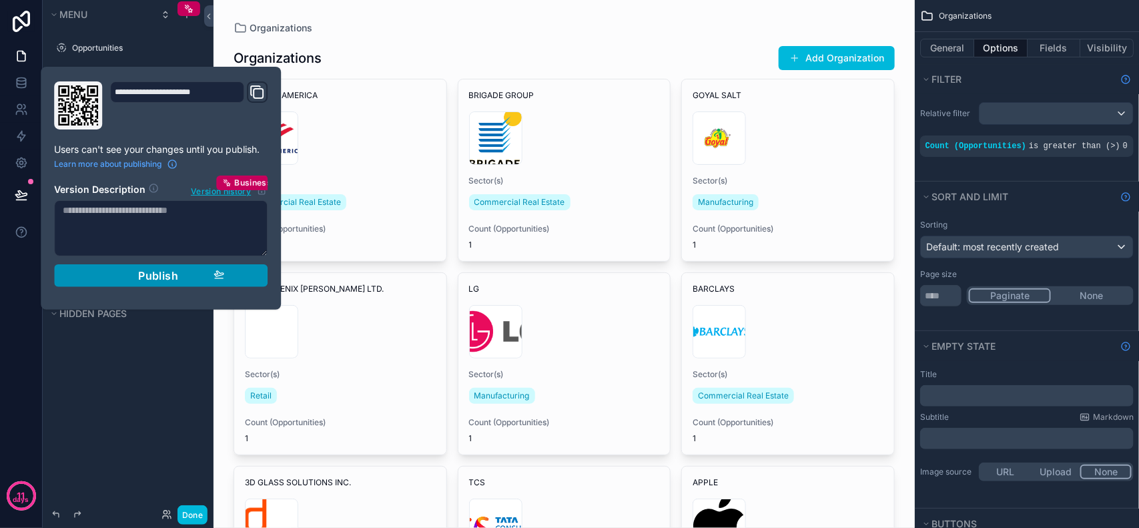
click at [162, 270] on span "Publish" at bounding box center [158, 275] width 40 height 13
